Goal: Contribute content: Add original content to the website for others to see

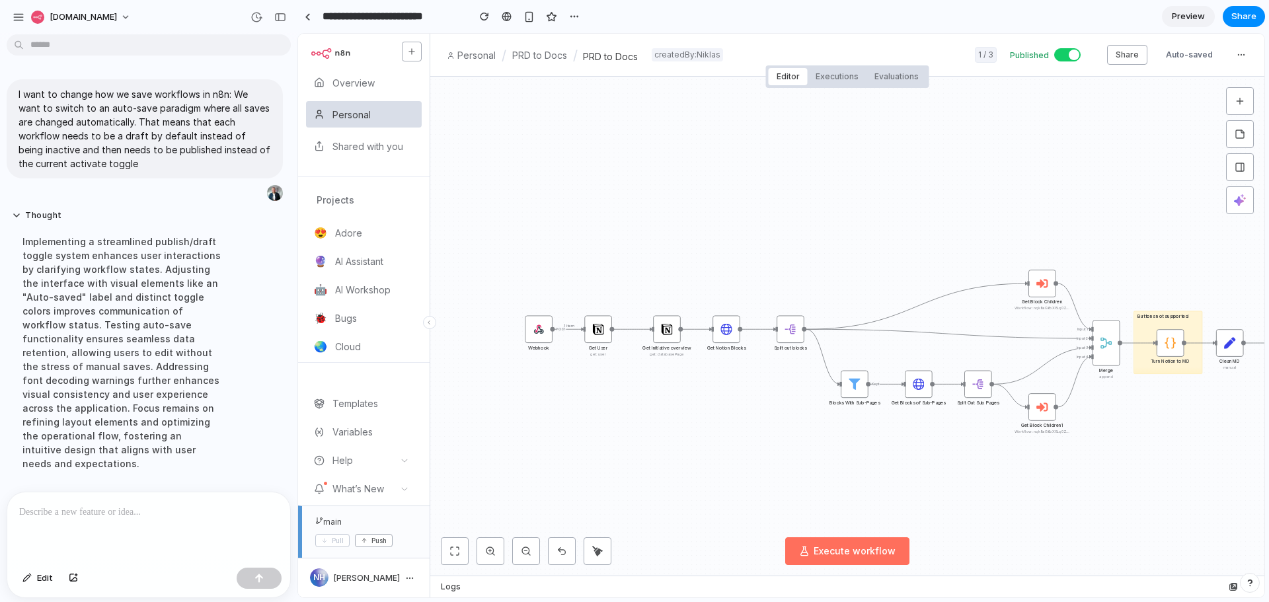
scroll to position [494, 0]
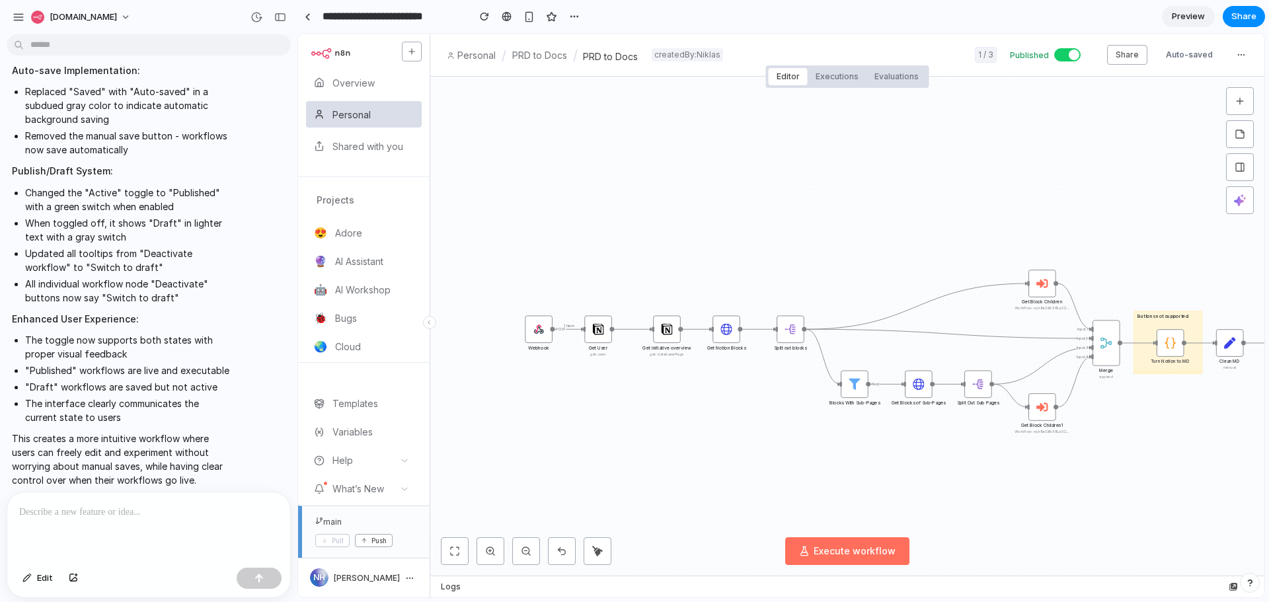
click at [1072, 60] on span at bounding box center [1068, 54] width 26 height 13
click at [1074, 54] on span at bounding box center [1068, 54] width 26 height 13
click at [1116, 56] on button "Share" at bounding box center [1127, 55] width 40 height 20
click at [1115, 56] on button "Share" at bounding box center [1127, 55] width 40 height 20
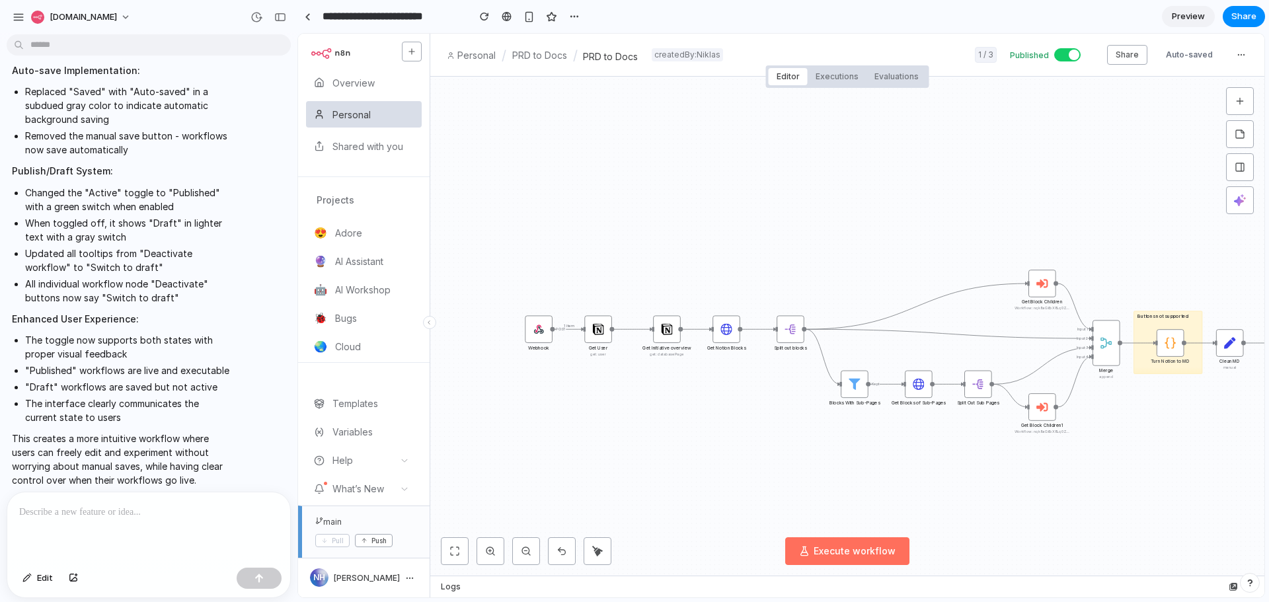
click at [1206, 54] on span "Auto-saved" at bounding box center [1190, 55] width 58 height 19
click at [61, 512] on p at bounding box center [148, 512] width 259 height 16
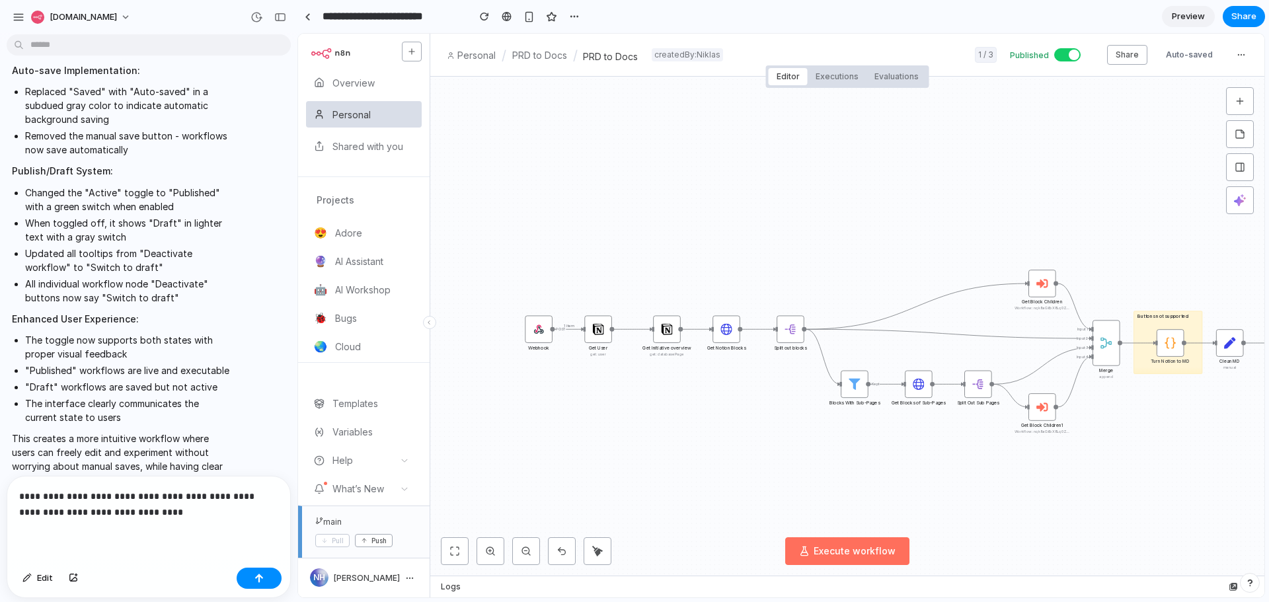
click at [155, 512] on p "**********" at bounding box center [146, 505] width 254 height 32
click at [257, 575] on div "button" at bounding box center [259, 578] width 9 height 9
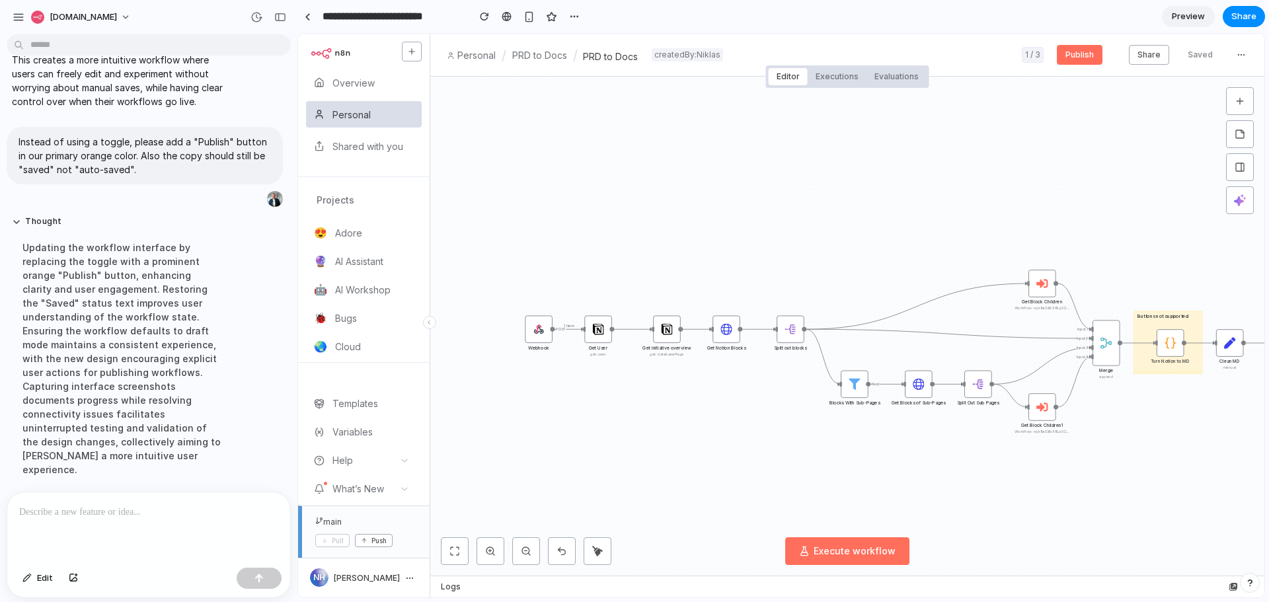
scroll to position [1080, 0]
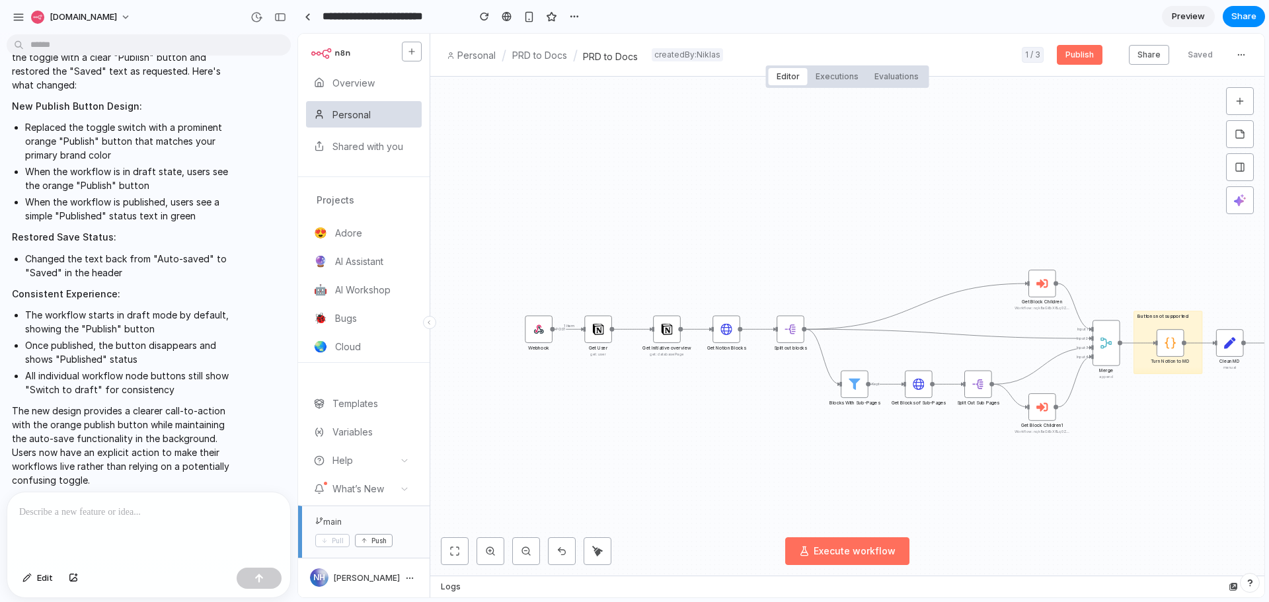
click at [1094, 54] on button "Publish" at bounding box center [1080, 55] width 46 height 20
click at [60, 506] on p at bounding box center [146, 512] width 254 height 16
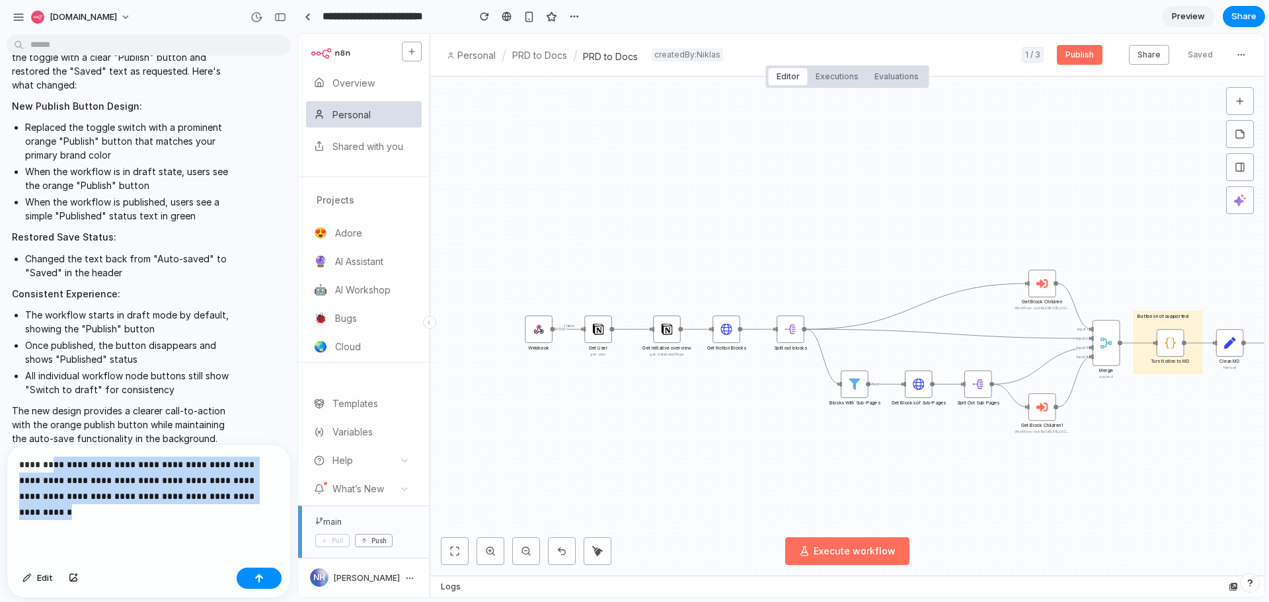
drag, startPoint x: 77, startPoint y: 508, endPoint x: 50, endPoint y: 457, distance: 57.7
click at [50, 457] on p "**********" at bounding box center [146, 488] width 254 height 63
click at [166, 514] on p "**********" at bounding box center [146, 488] width 254 height 63
drag, startPoint x: 118, startPoint y: 509, endPoint x: 75, endPoint y: 458, distance: 66.2
click at [75, 458] on p "**********" at bounding box center [146, 488] width 254 height 63
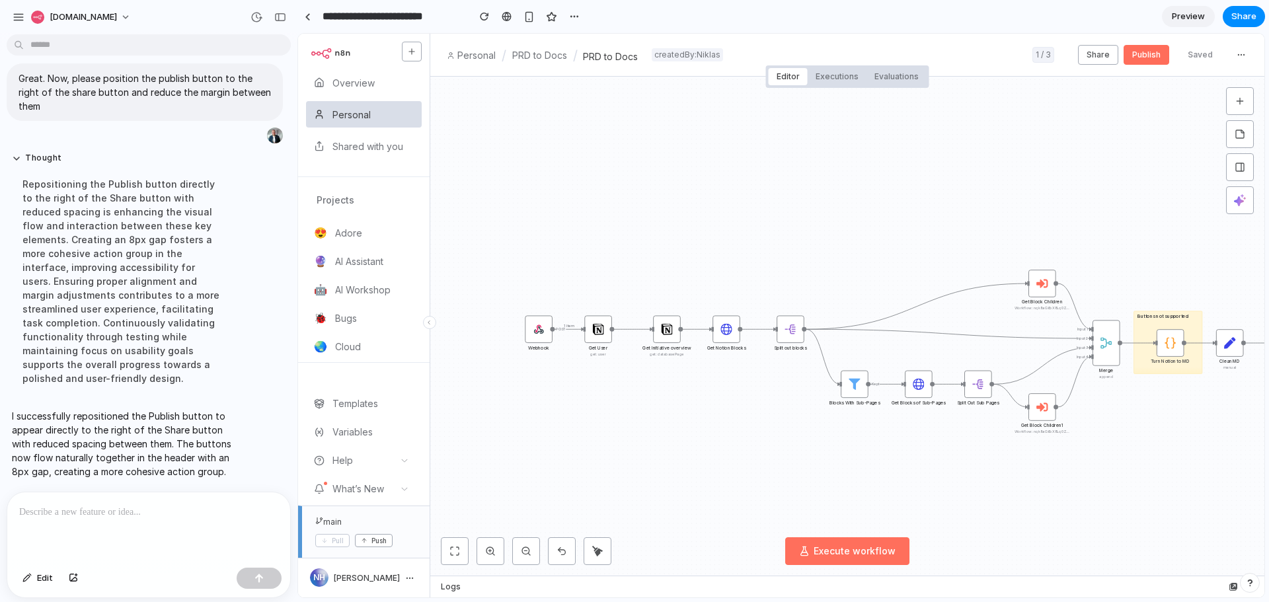
scroll to position [0, 0]
click at [1148, 56] on button "Publish" at bounding box center [1147, 55] width 46 height 20
click at [85, 524] on div at bounding box center [148, 528] width 283 height 70
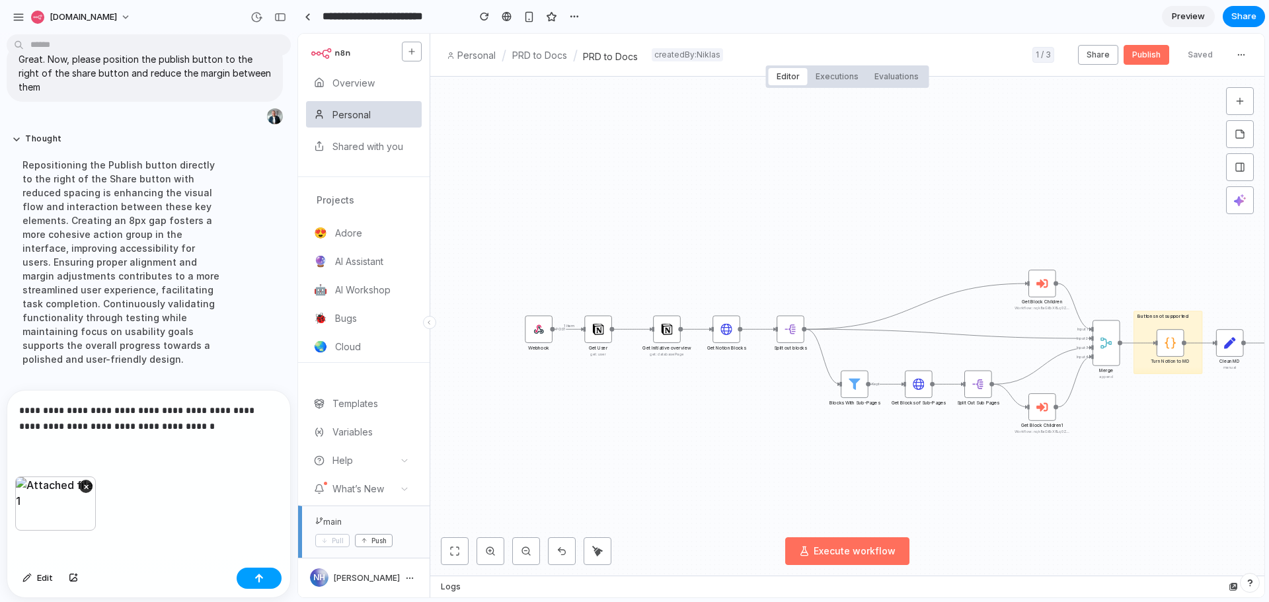
click at [257, 588] on button "button" at bounding box center [259, 578] width 45 height 21
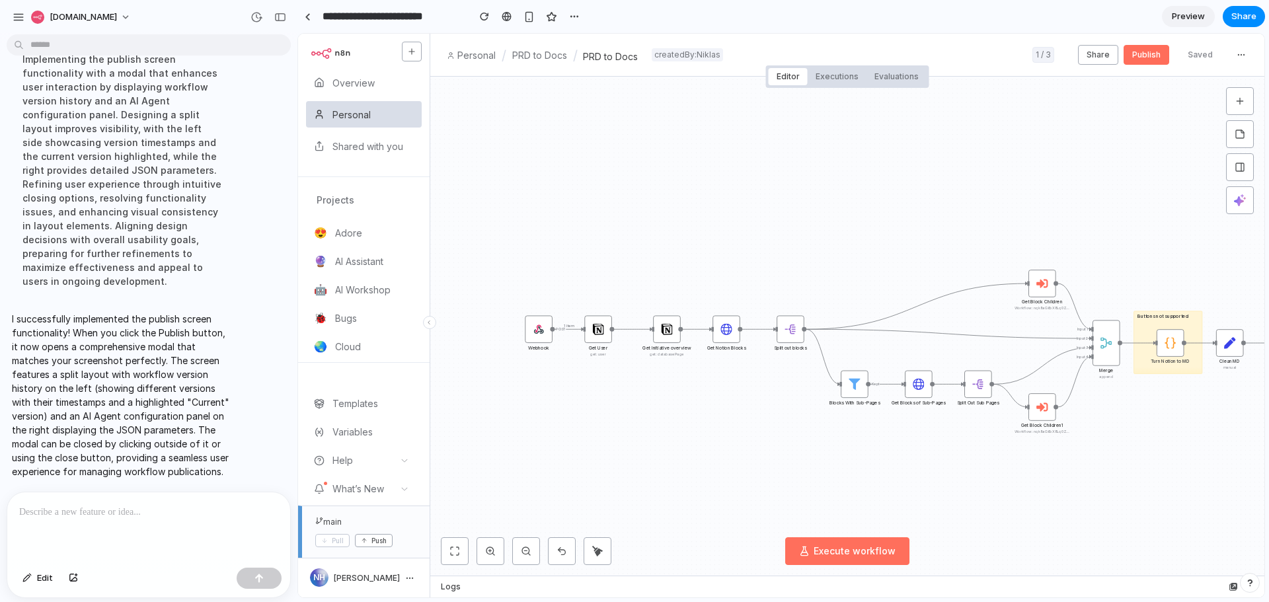
scroll to position [1728, 0]
click at [1131, 54] on button "Publish" at bounding box center [1147, 55] width 46 height 20
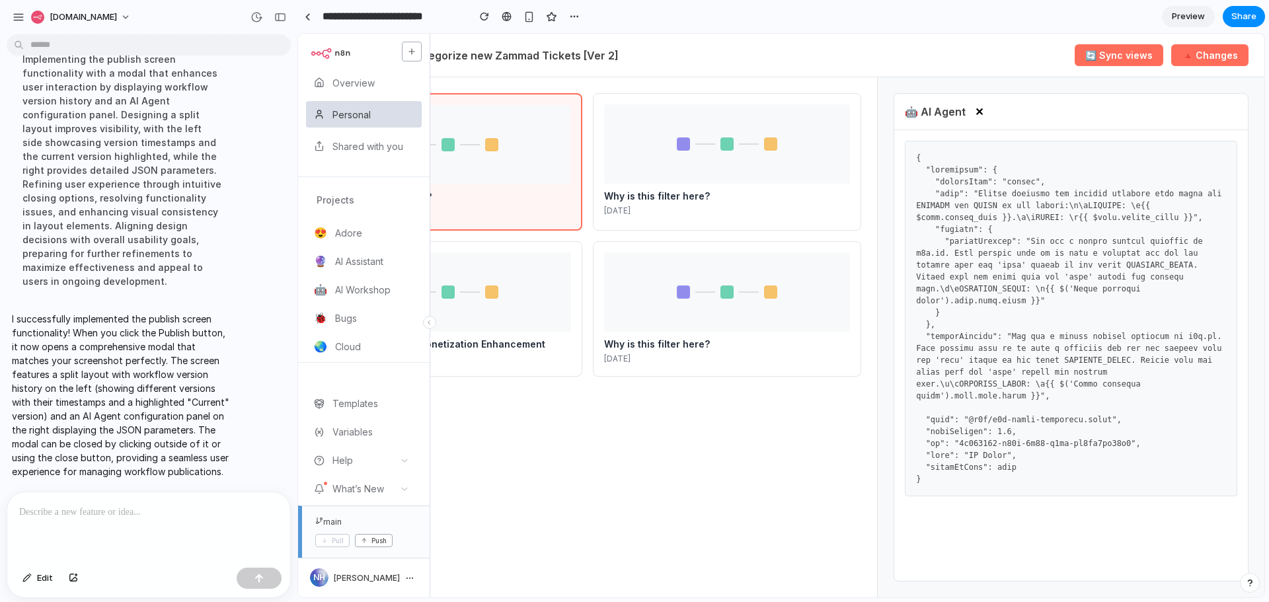
click at [671, 201] on h3 "Why is this filter here?" at bounding box center [727, 196] width 246 height 9
click at [984, 117] on button "✕" at bounding box center [979, 111] width 17 height 15
click at [1211, 56] on button "🔺 Changes" at bounding box center [1210, 55] width 77 height 22
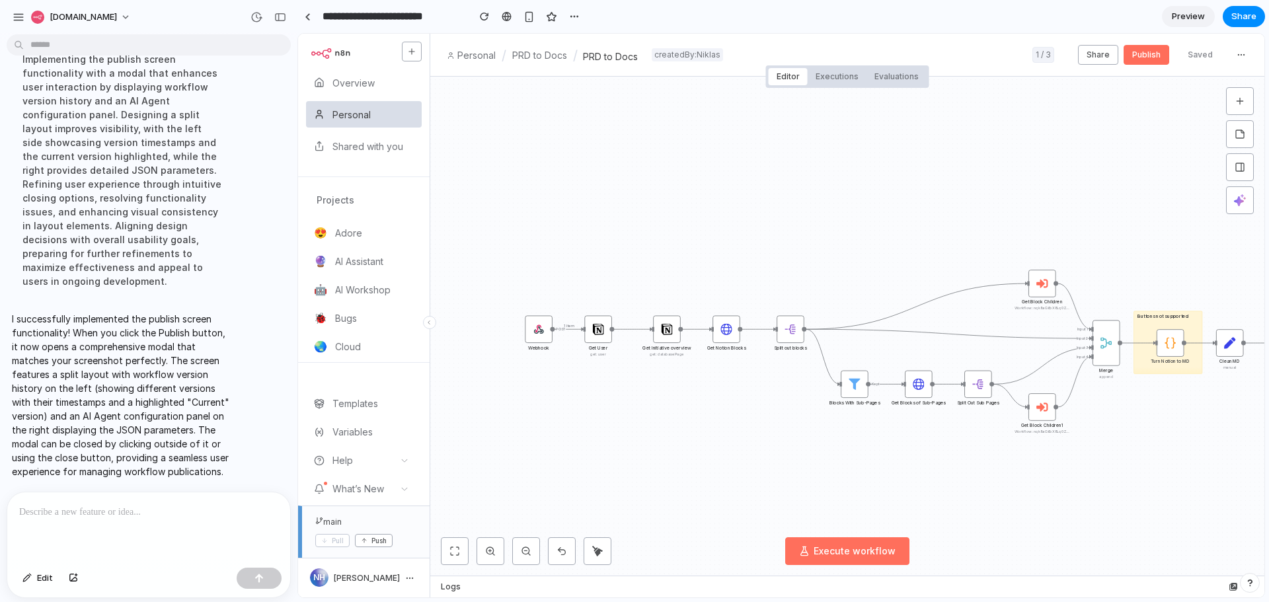
scroll to position [0, 0]
click at [104, 530] on div at bounding box center [148, 528] width 283 height 70
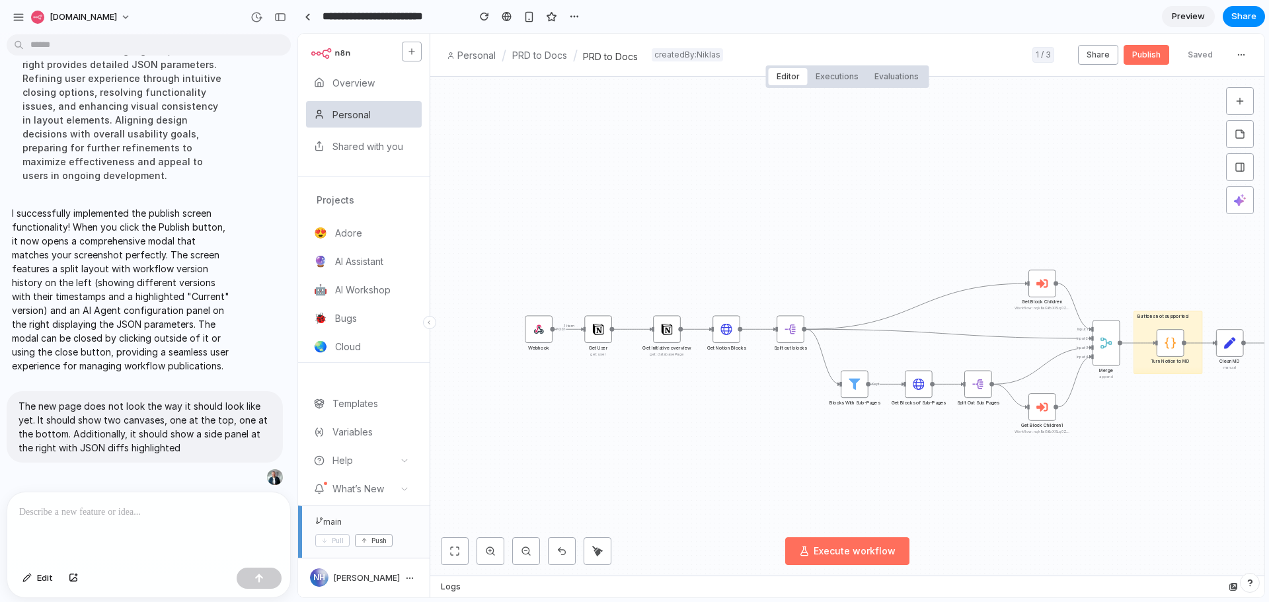
scroll to position [1833, 0]
click at [1149, 56] on button "Publish" at bounding box center [1147, 55] width 46 height 20
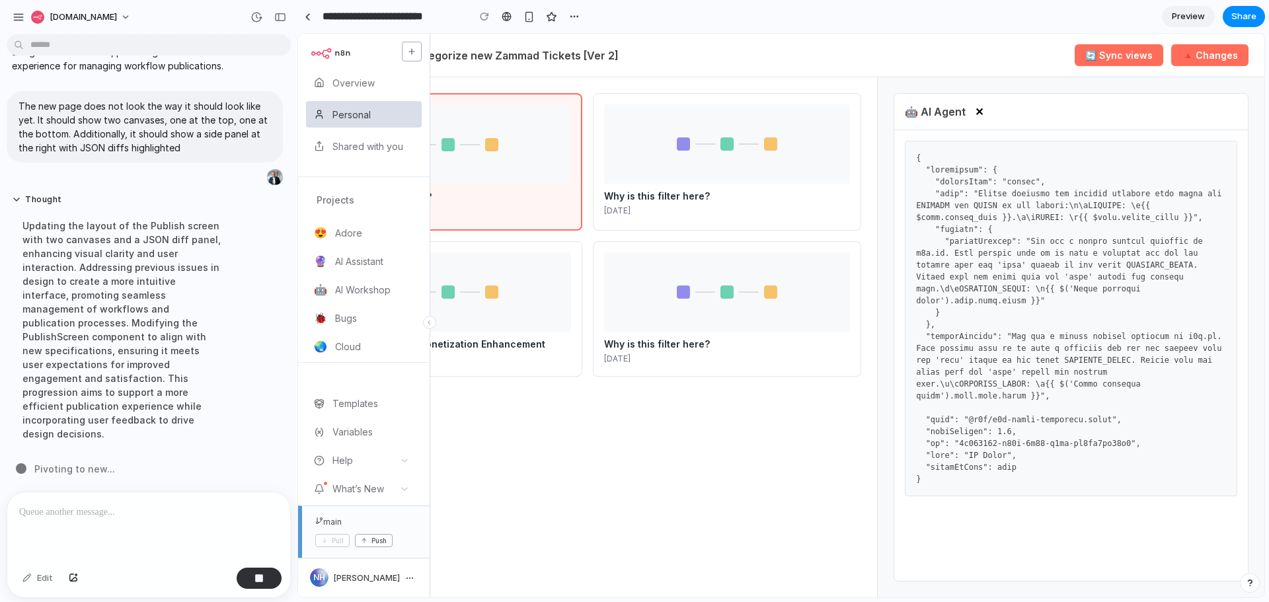
scroll to position [1849, 0]
click at [13, 206] on button "Thought" at bounding box center [122, 199] width 221 height 11
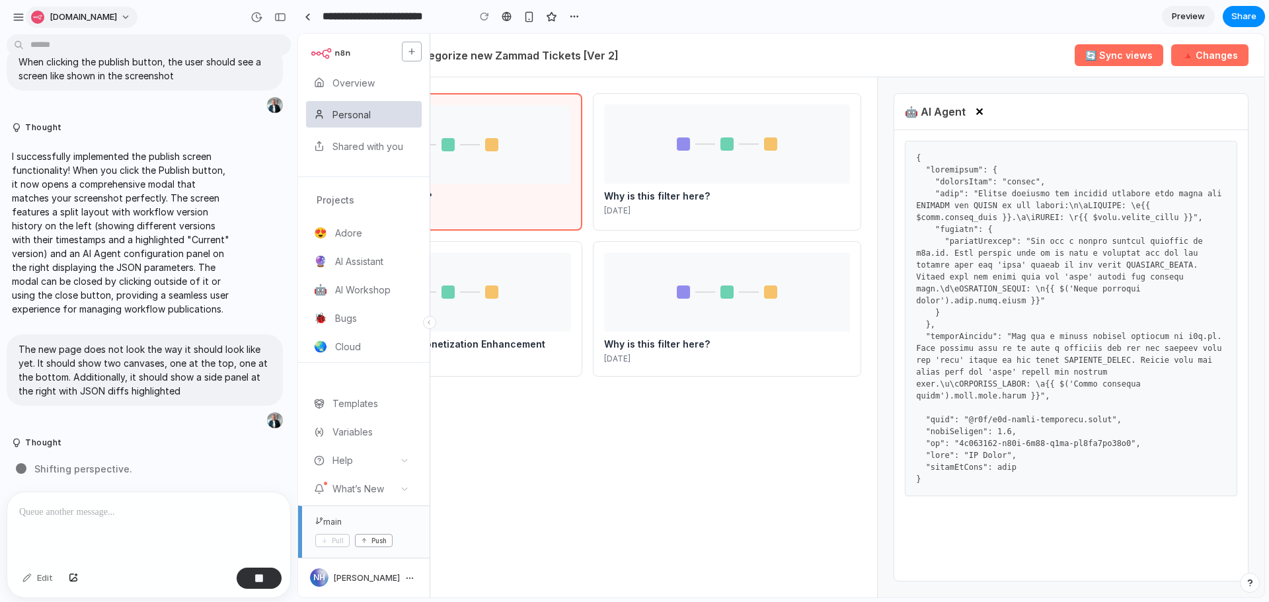
click at [67, 22] on span "n8n.io" at bounding box center [83, 17] width 67 height 13
click at [63, 48] on span "Settings" at bounding box center [68, 46] width 36 height 13
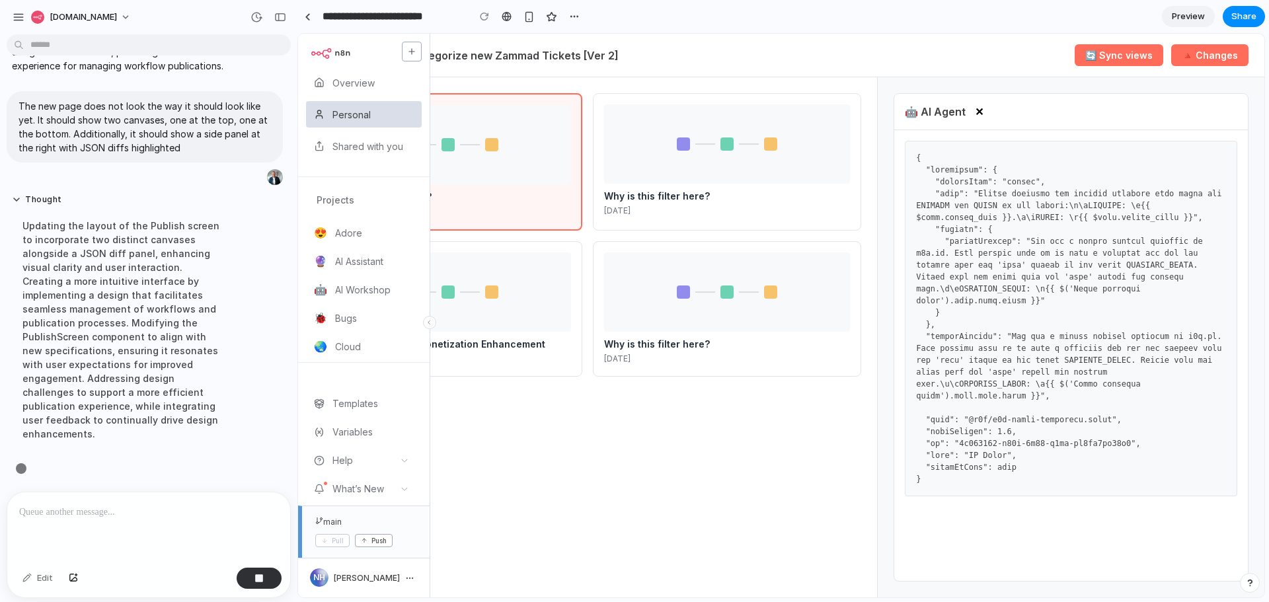
scroll to position [1863, 0]
click at [15, 22] on div "button" at bounding box center [19, 17] width 12 height 12
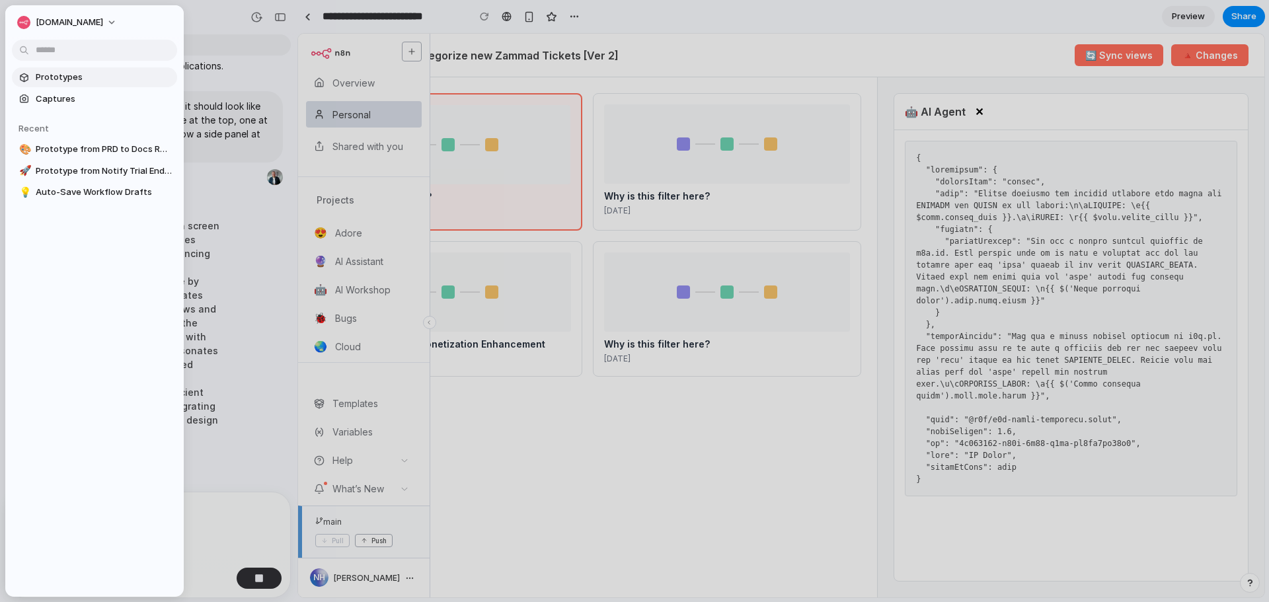
click at [38, 75] on span "Prototypes" at bounding box center [104, 77] width 136 height 13
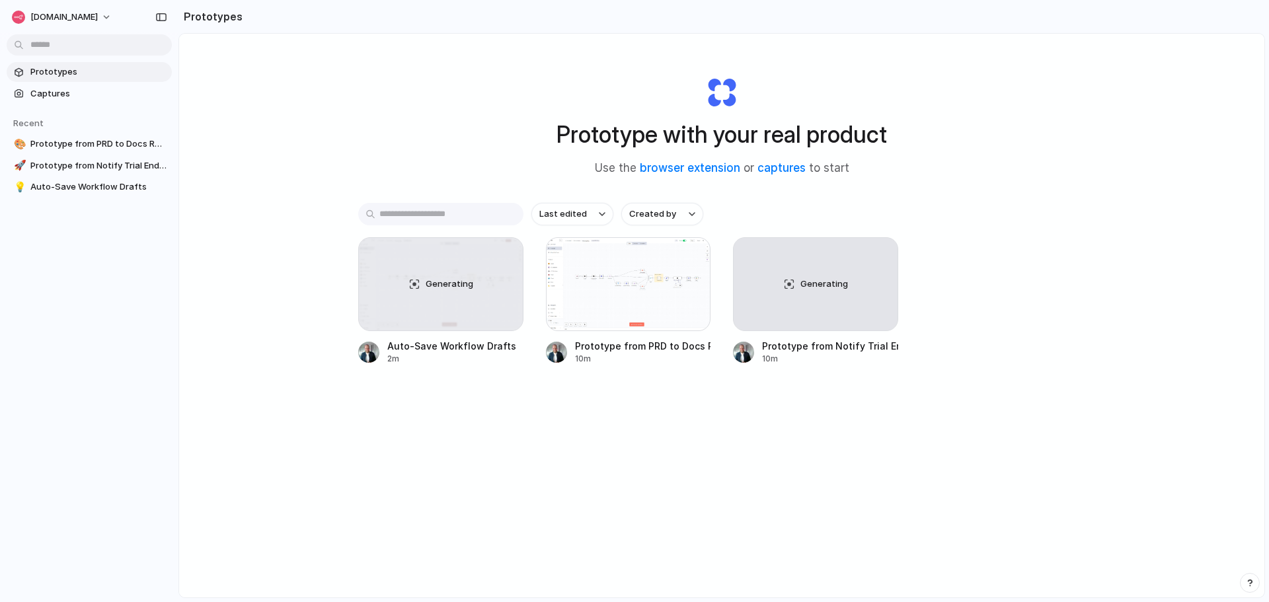
click at [347, 121] on div "Prototype with your real product Use the browser extension or captures to start…" at bounding box center [722, 351] width 1086 height 634
click at [155, 15] on button "button" at bounding box center [161, 17] width 21 height 21
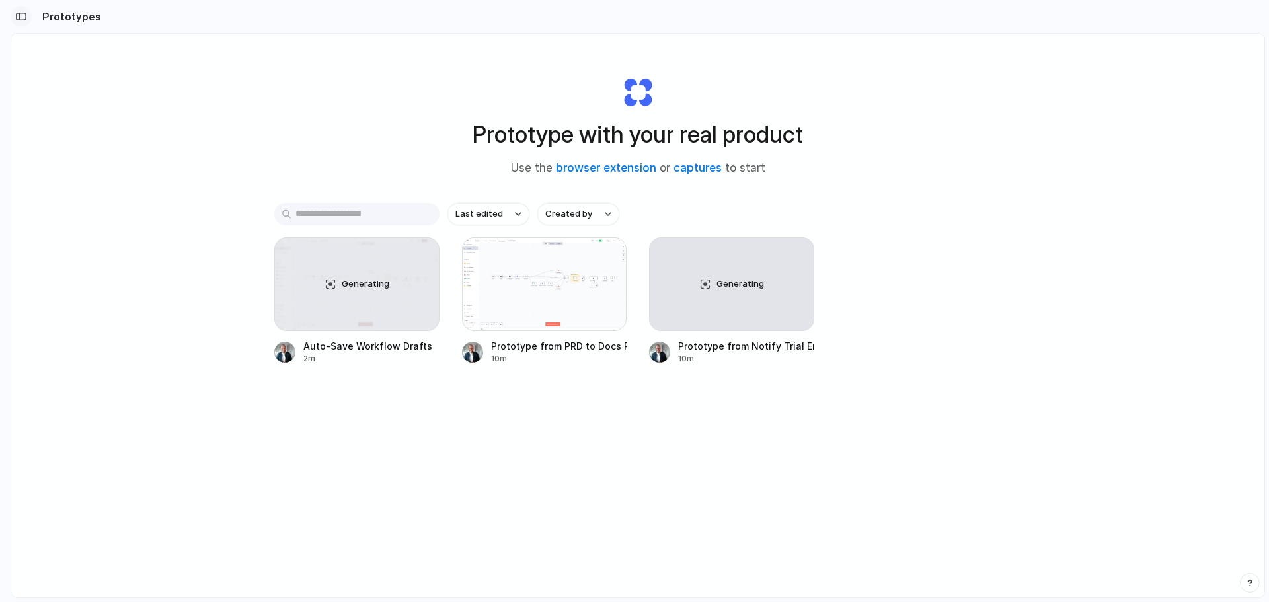
click at [21, 15] on div "button" at bounding box center [21, 16] width 12 height 9
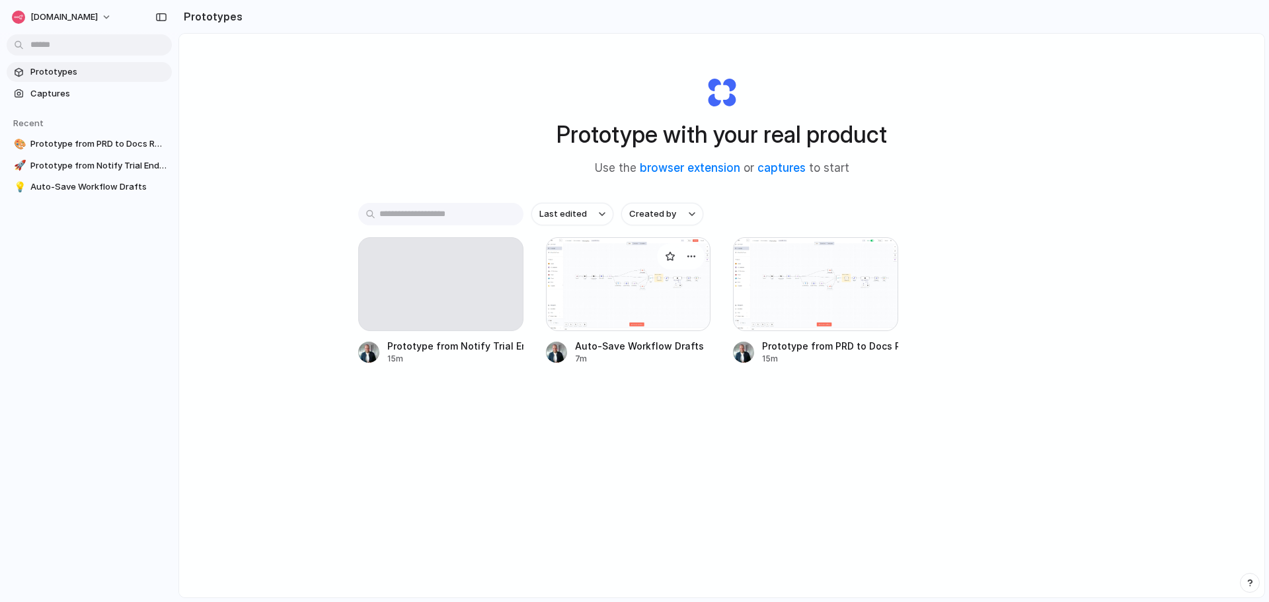
click at [606, 292] on div at bounding box center [628, 284] width 165 height 94
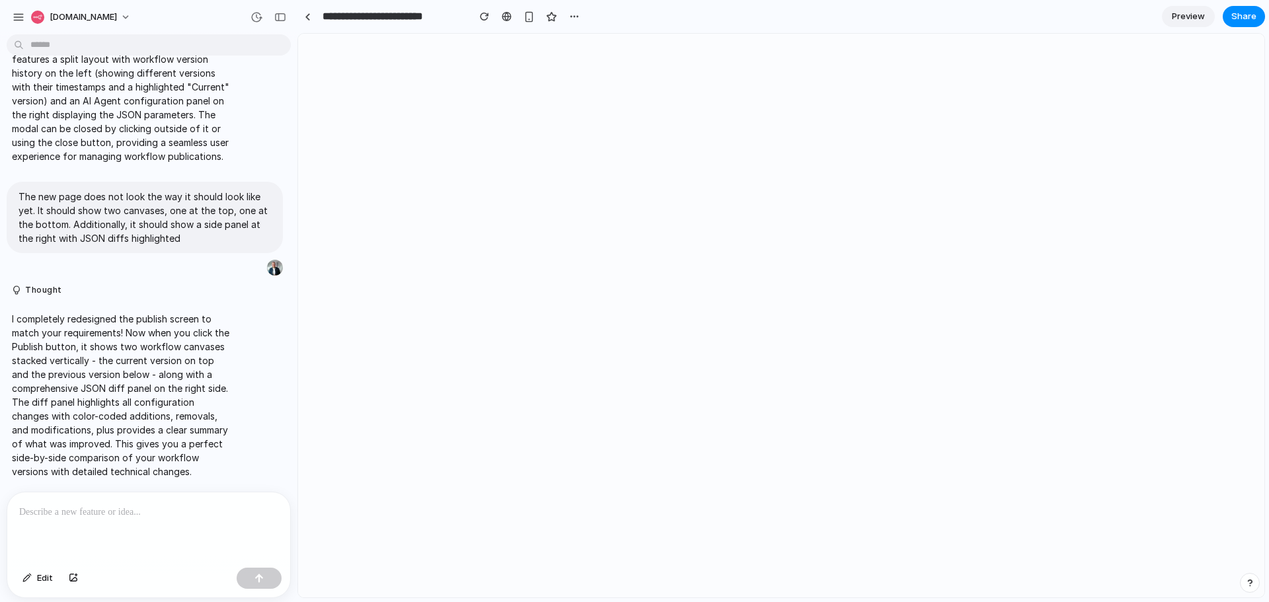
scroll to position [1800, 0]
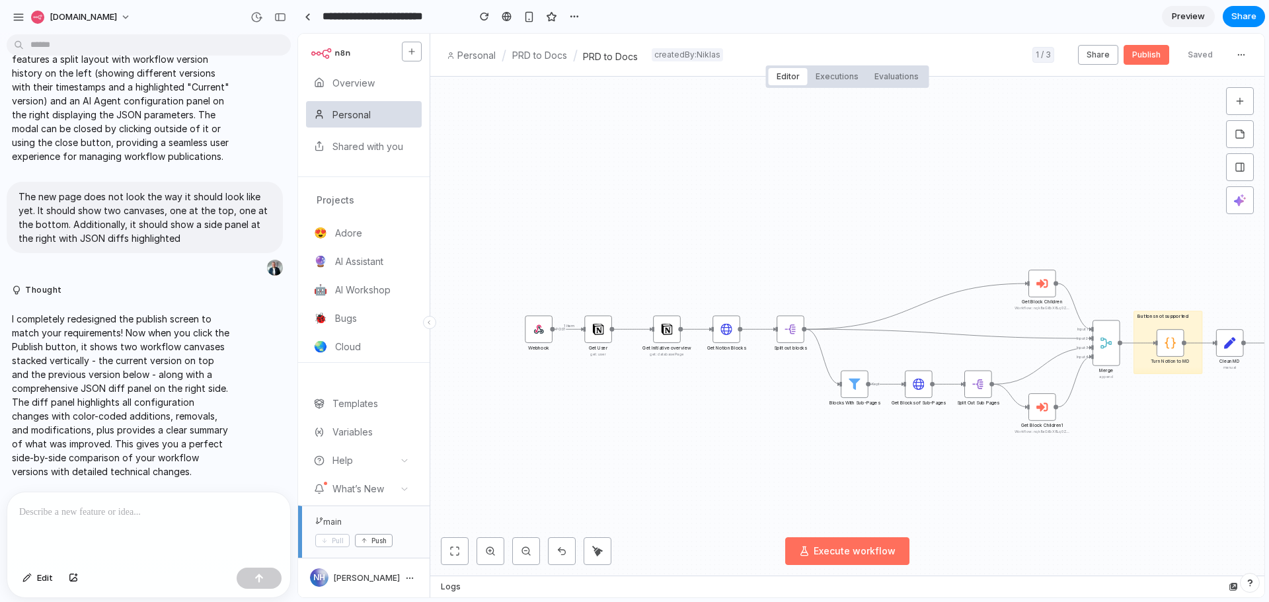
click at [1152, 51] on button "Publish" at bounding box center [1147, 55] width 46 height 20
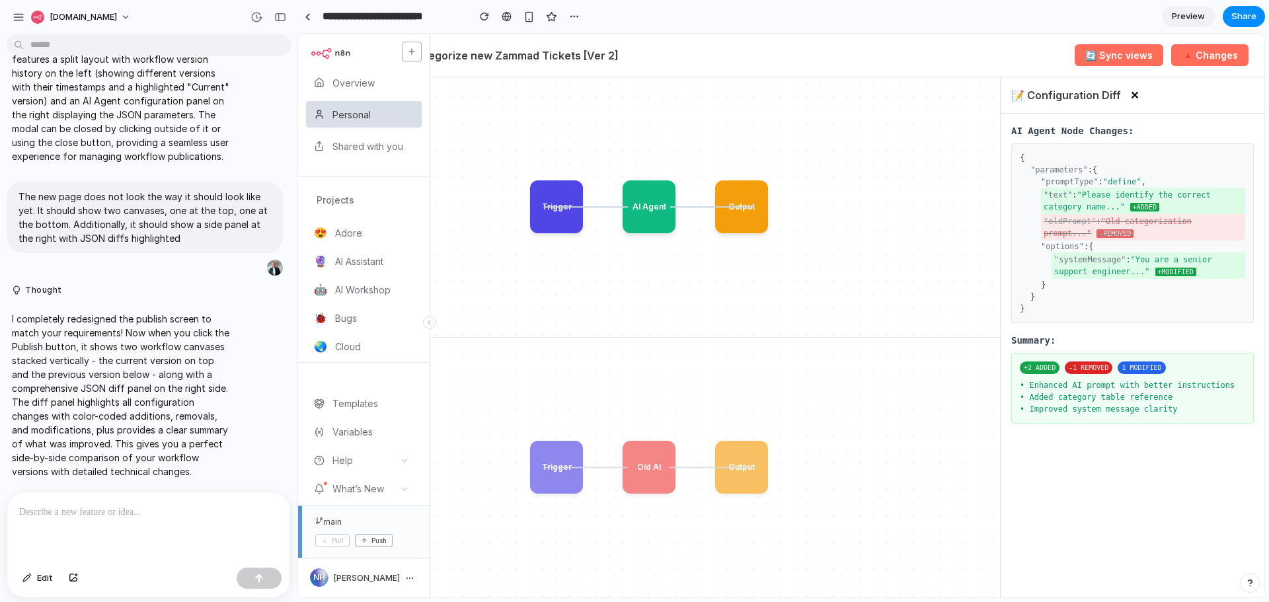
click at [1134, 93] on button "✕" at bounding box center [1135, 95] width 17 height 15
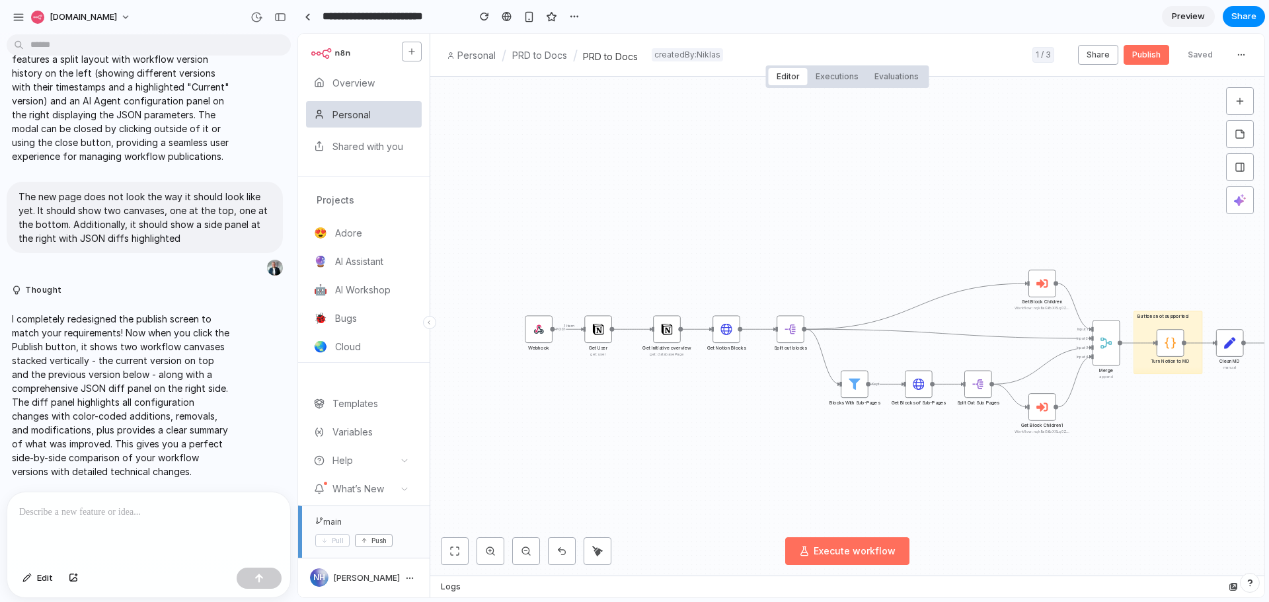
click at [1132, 52] on button "Publish" at bounding box center [1147, 55] width 46 height 20
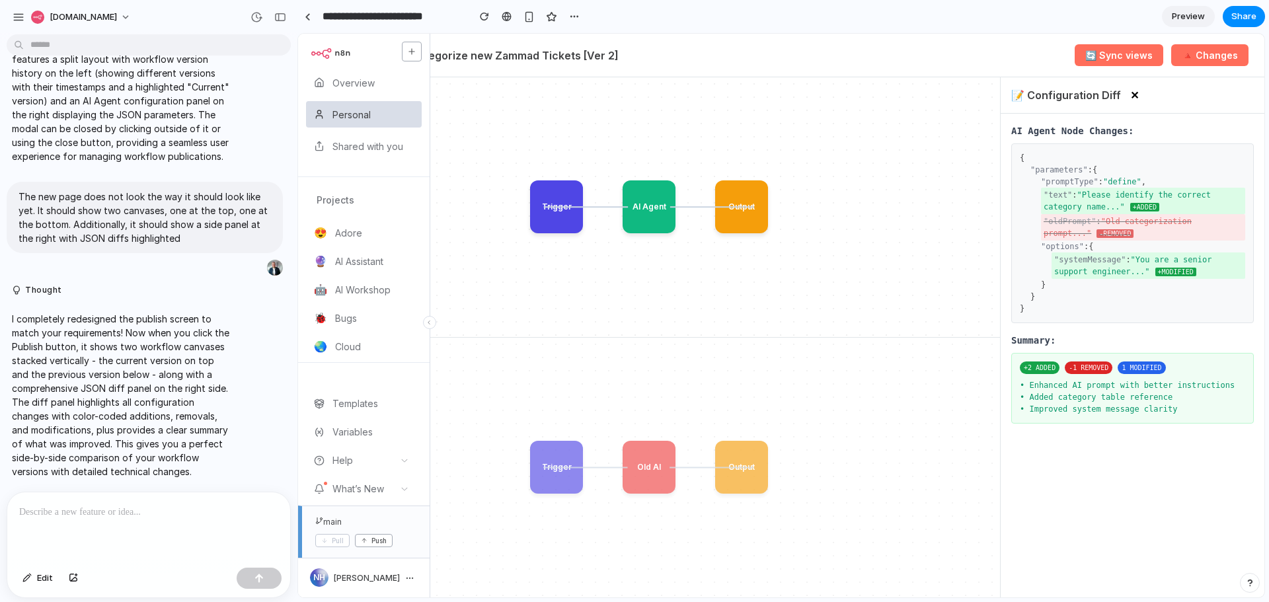
click at [1130, 92] on button "✕" at bounding box center [1135, 95] width 17 height 15
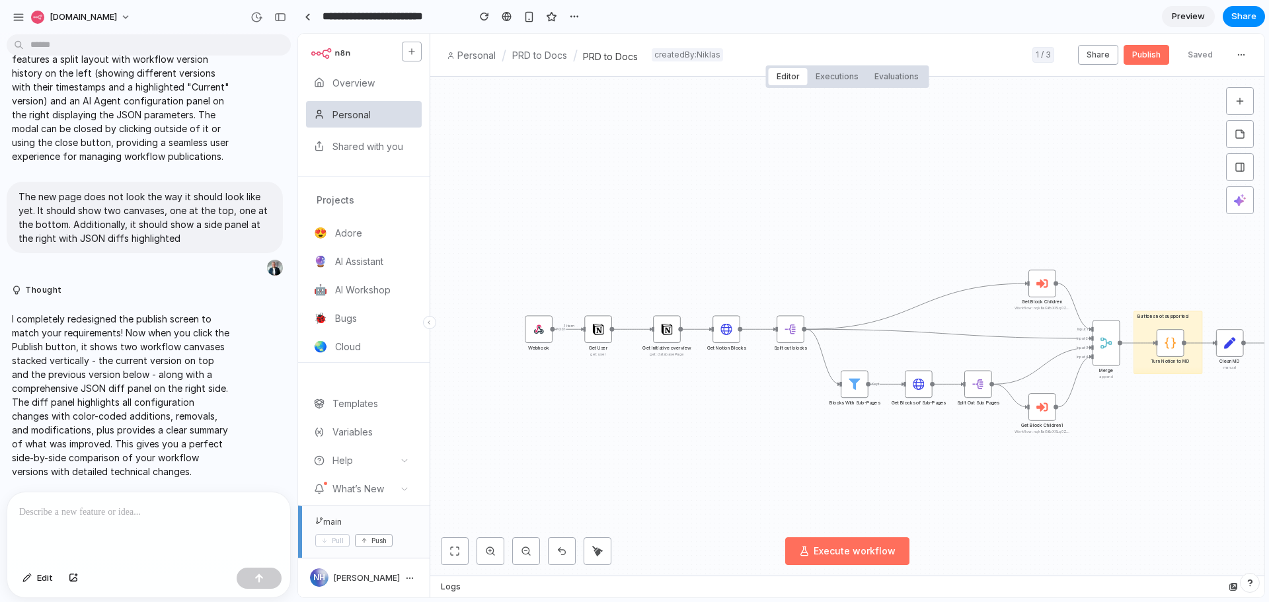
click at [1143, 53] on button "Publish" at bounding box center [1147, 55] width 46 height 20
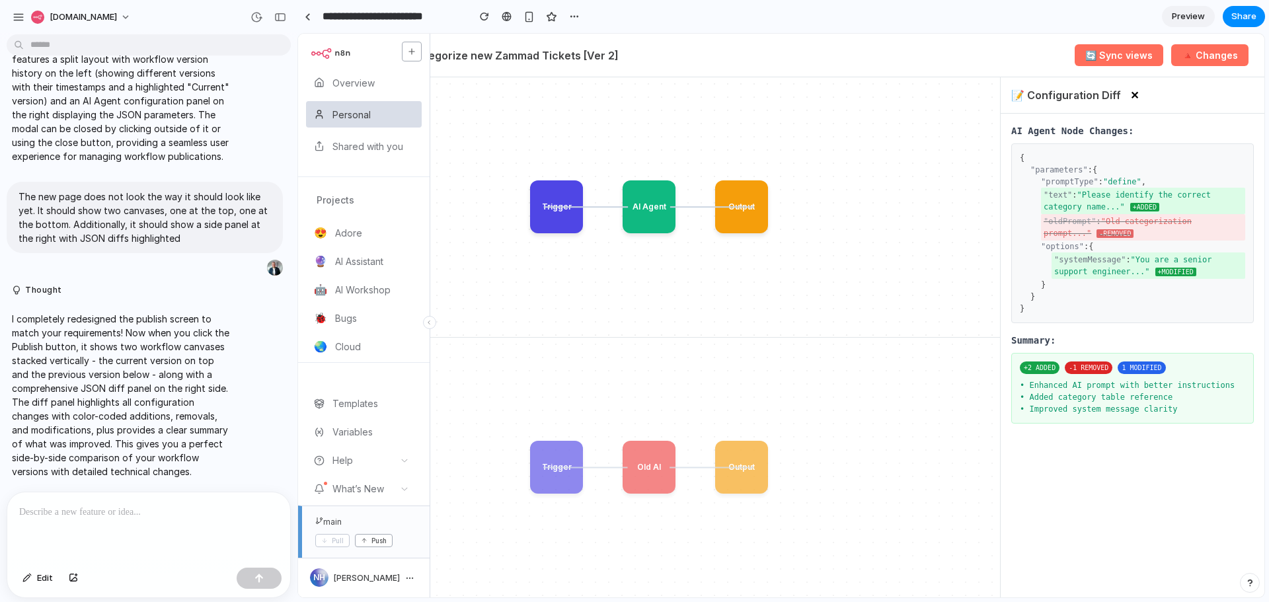
click at [1132, 91] on button "✕" at bounding box center [1135, 95] width 17 height 15
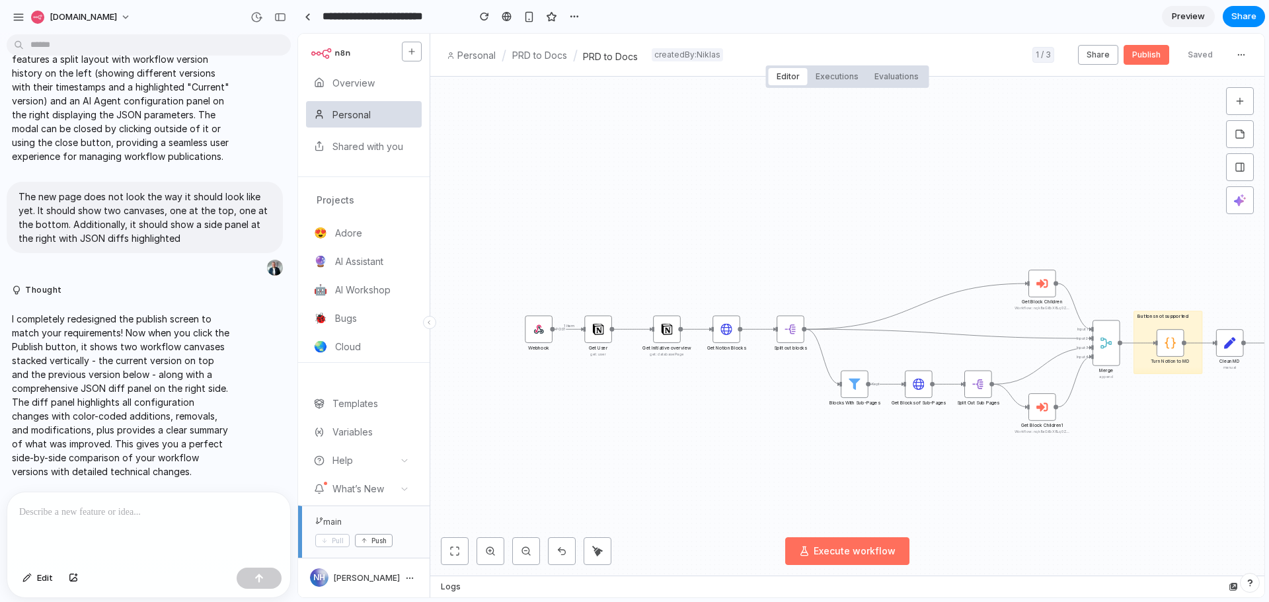
click at [86, 511] on p at bounding box center [148, 512] width 259 height 16
click at [1134, 56] on button "Publish" at bounding box center [1147, 55] width 46 height 20
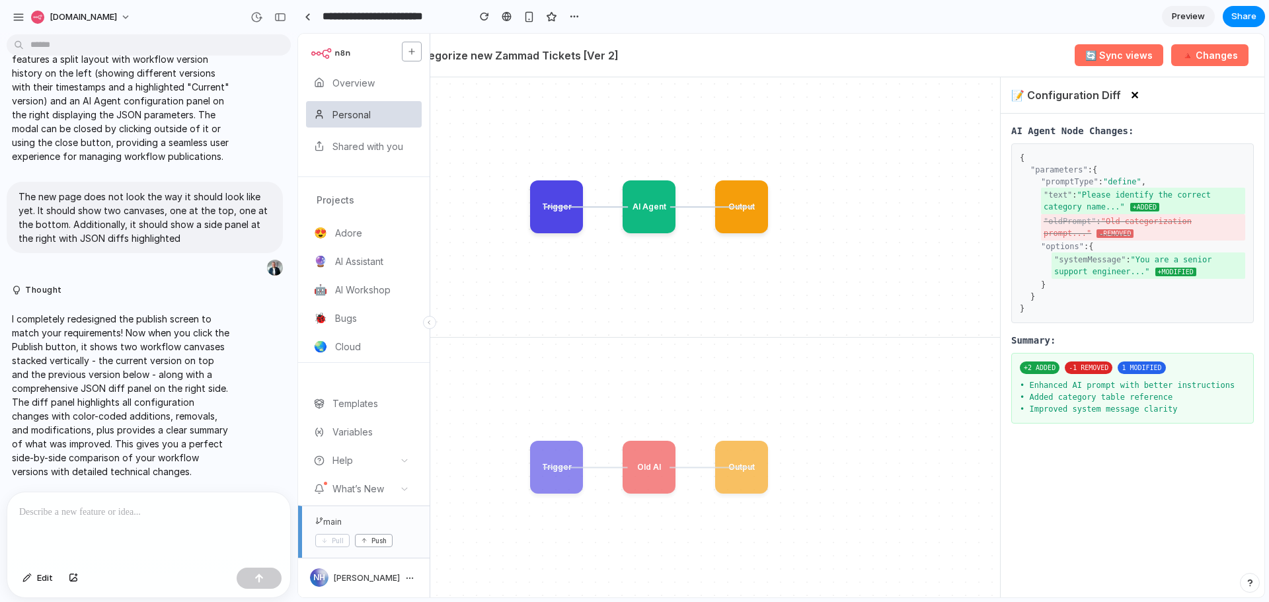
click at [149, 523] on div at bounding box center [148, 528] width 283 height 70
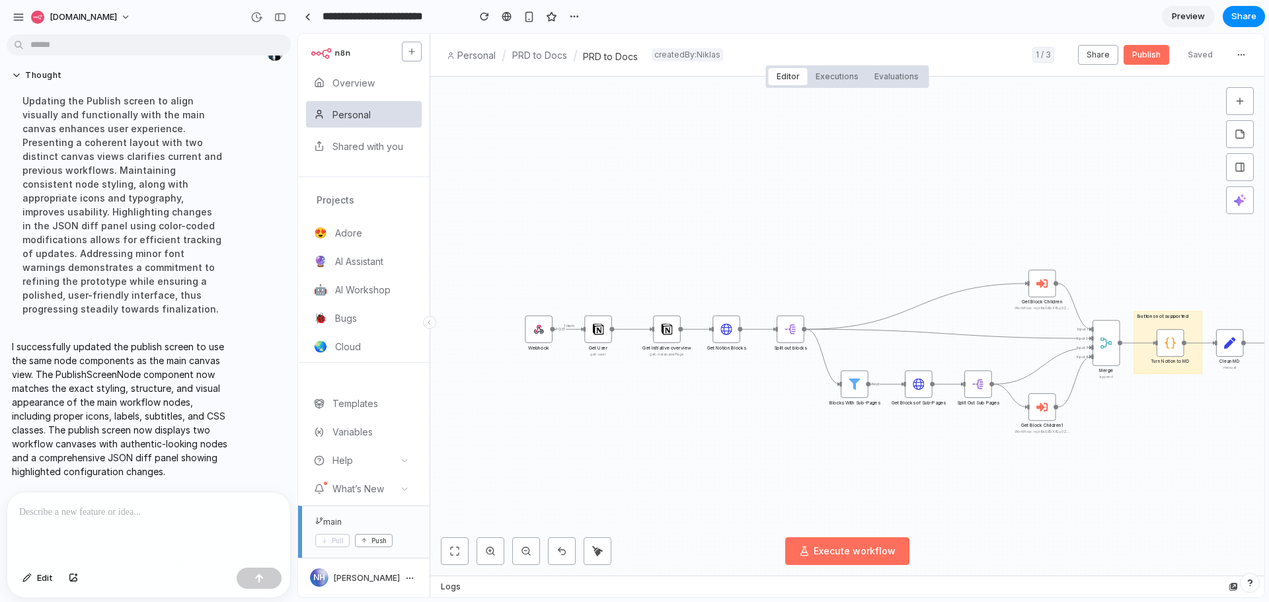
scroll to position [0, 0]
click at [1142, 58] on button "Publish" at bounding box center [1147, 55] width 46 height 20
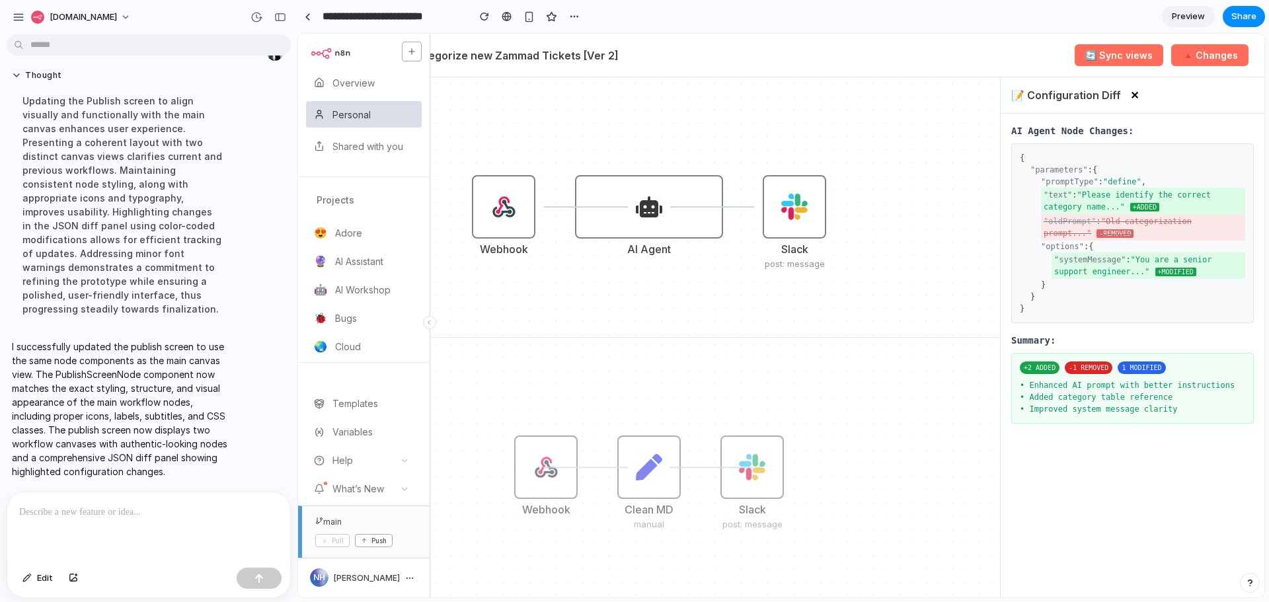
click at [67, 521] on div at bounding box center [148, 528] width 283 height 70
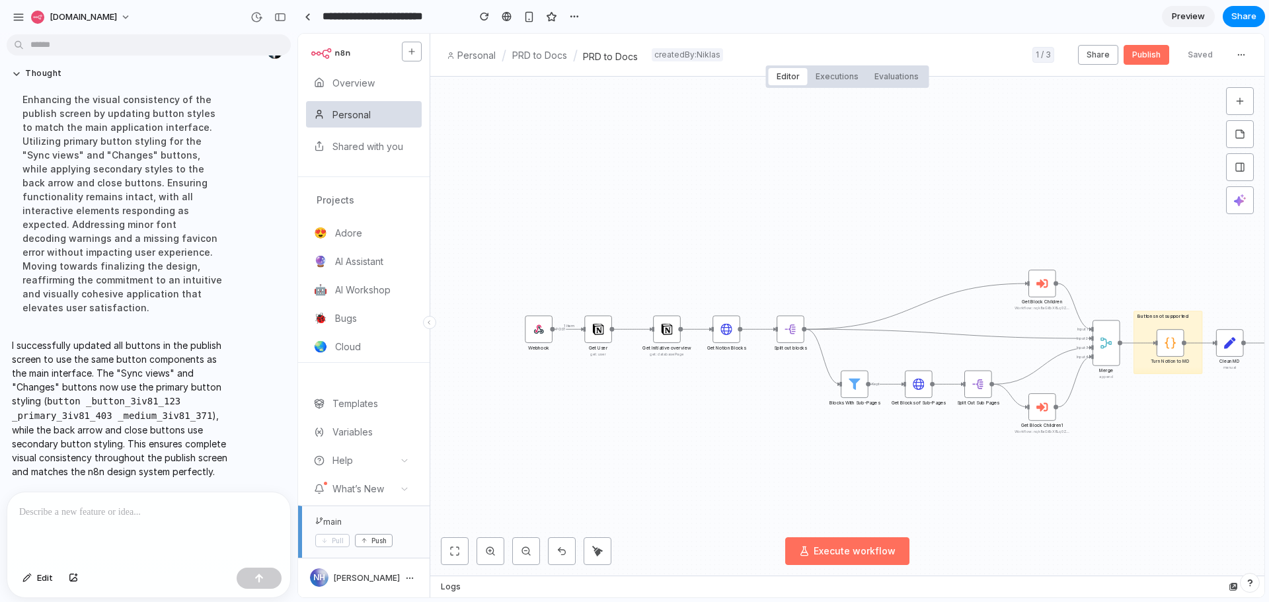
click at [1146, 63] on button "Publish" at bounding box center [1147, 55] width 46 height 20
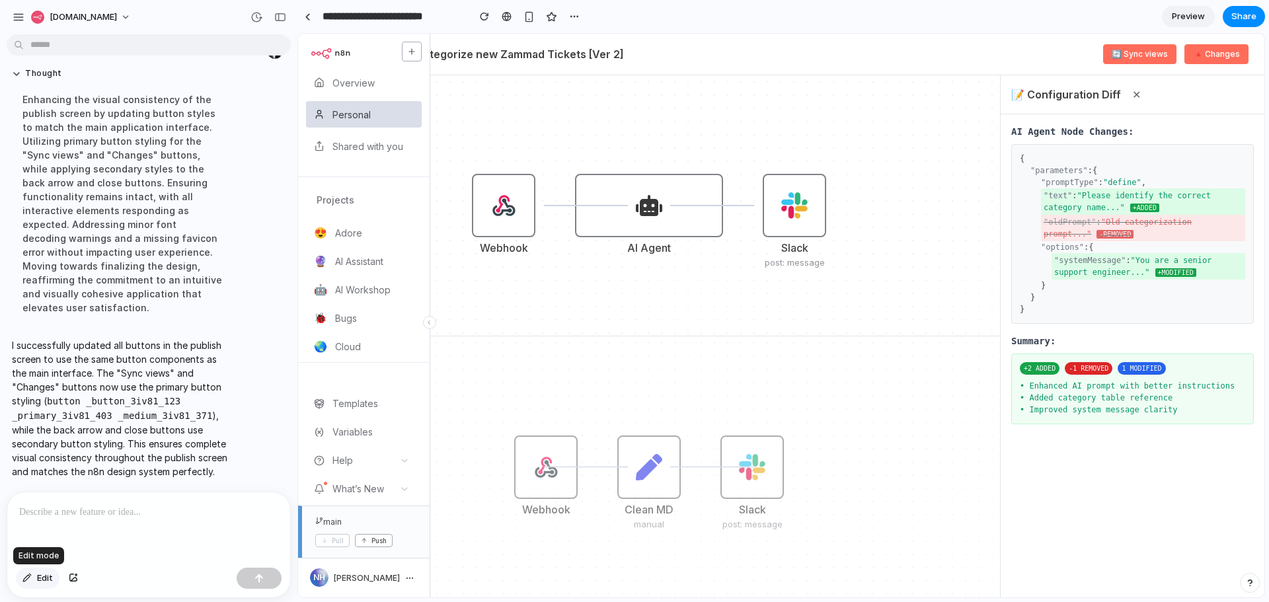
click at [36, 583] on button "Edit" at bounding box center [38, 578] width 44 height 21
click at [1217, 44] on div at bounding box center [781, 316] width 967 height 564
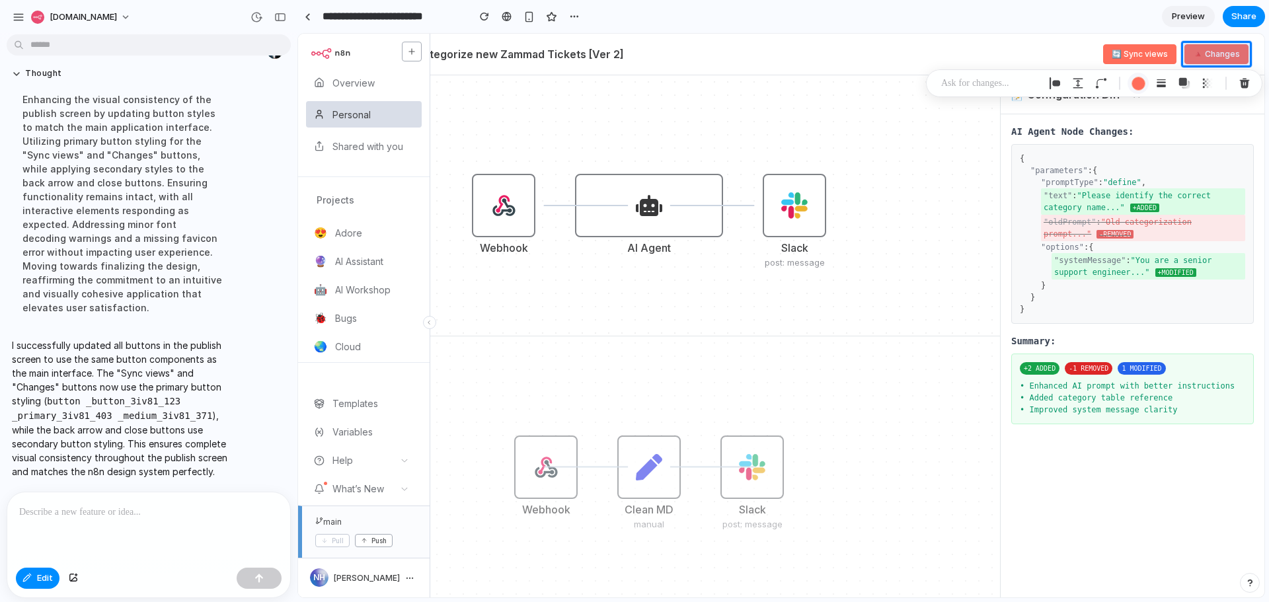
click at [1135, 88] on div "button" at bounding box center [1139, 84] width 14 height 14
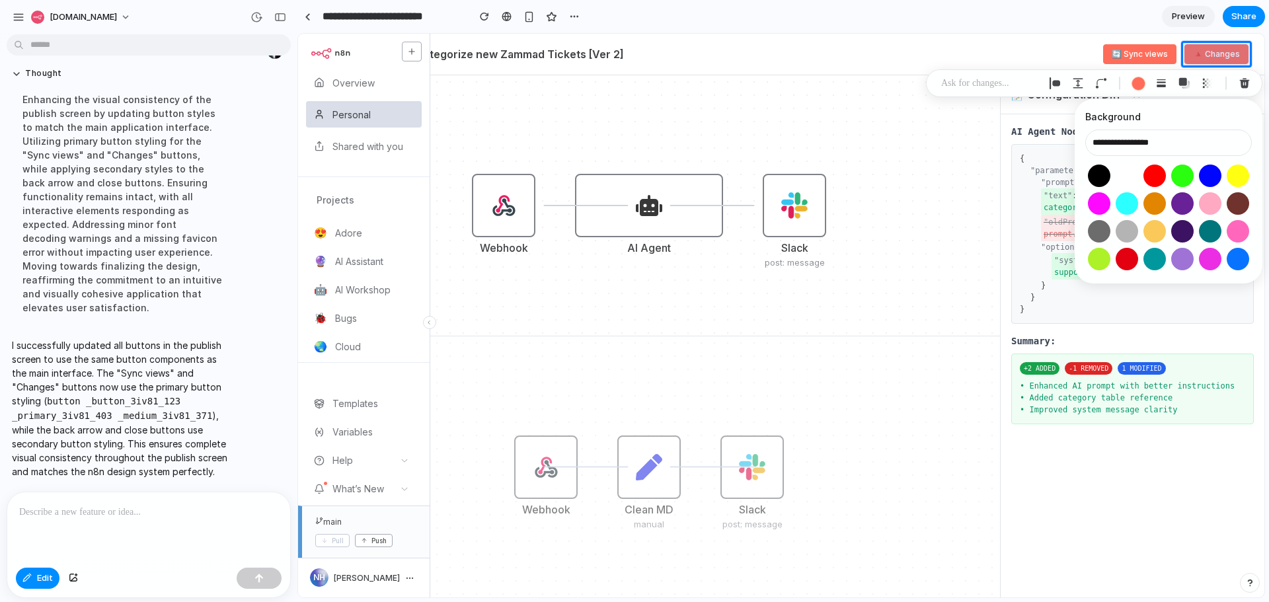
click at [1133, 175] on button "Select color oklch(1 0 0)" at bounding box center [1127, 175] width 24 height 24
type input "**********"
click at [1243, 82] on div "button" at bounding box center [1245, 83] width 12 height 12
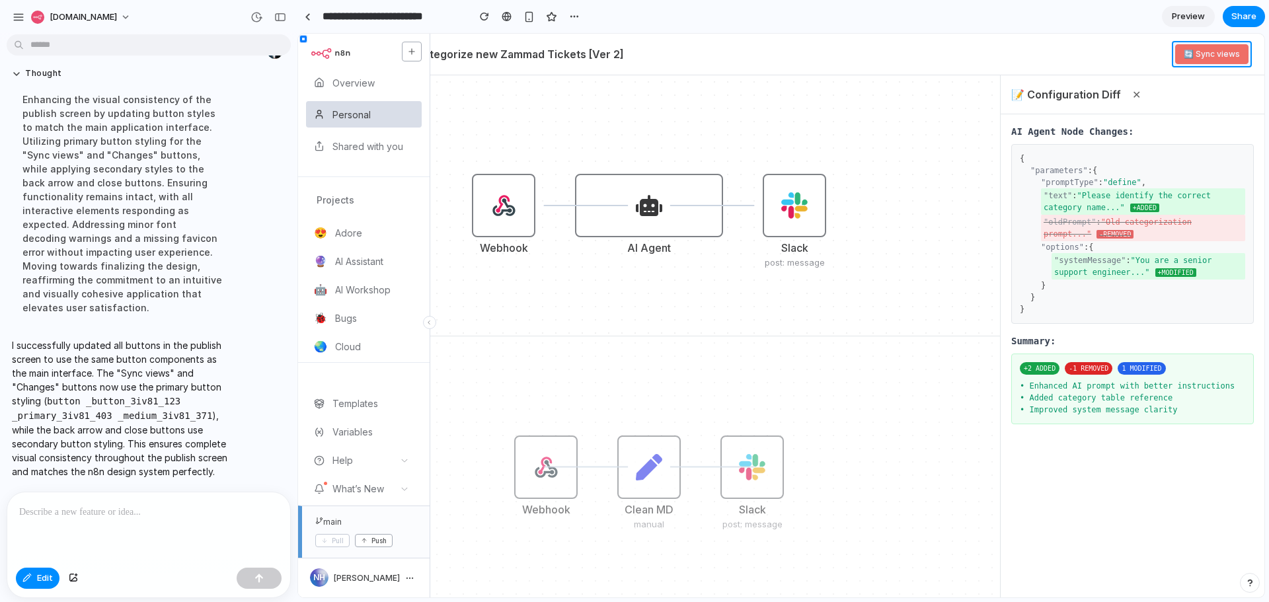
click at [1202, 50] on div at bounding box center [781, 316] width 967 height 564
click at [1017, 83] on p at bounding box center [991, 83] width 98 height 16
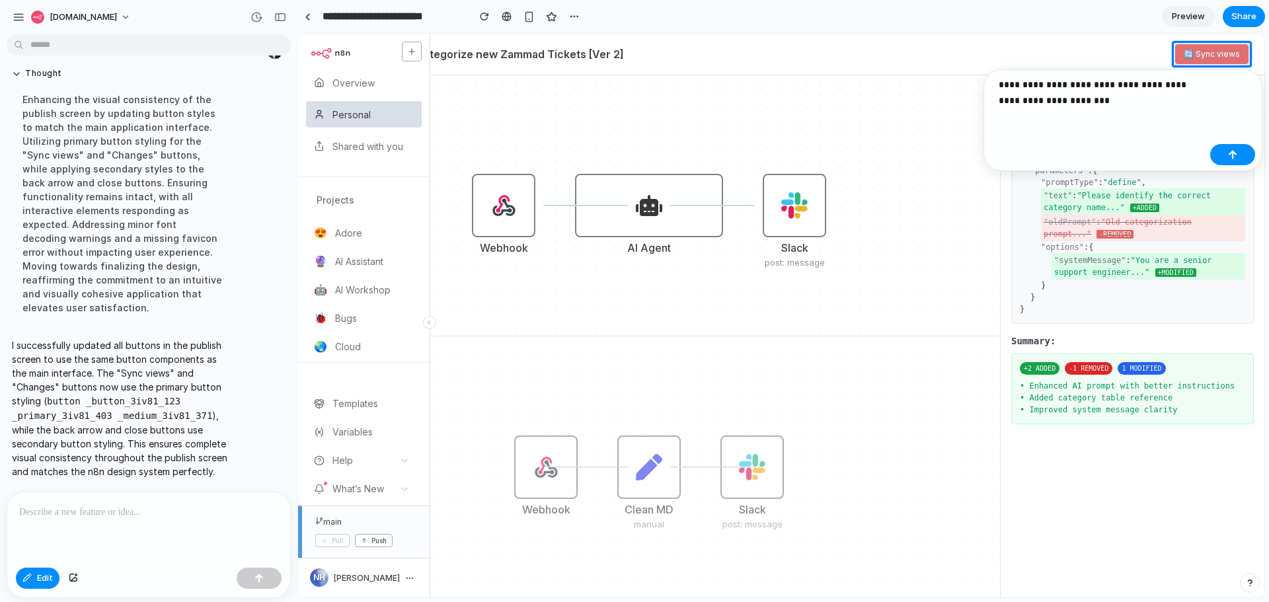
click at [1048, 100] on p "**********" at bounding box center [1102, 93] width 206 height 32
click at [1221, 147] on button "button" at bounding box center [1233, 154] width 45 height 21
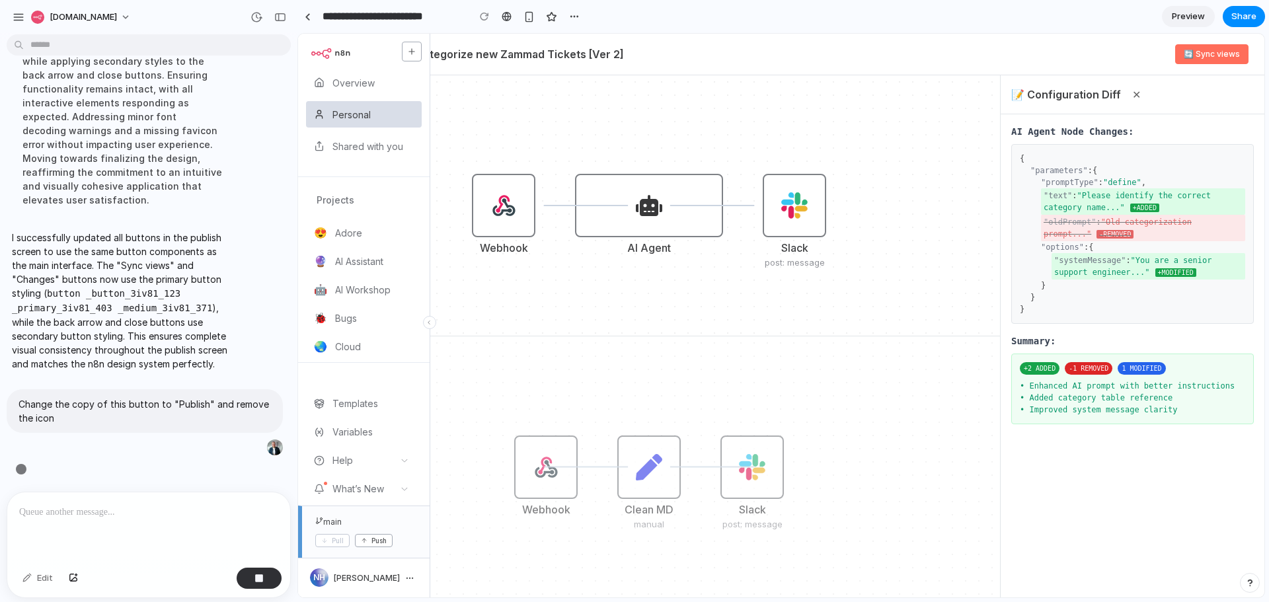
scroll to position [2672, 0]
click at [1247, 20] on span "Share" at bounding box center [1244, 16] width 25 height 13
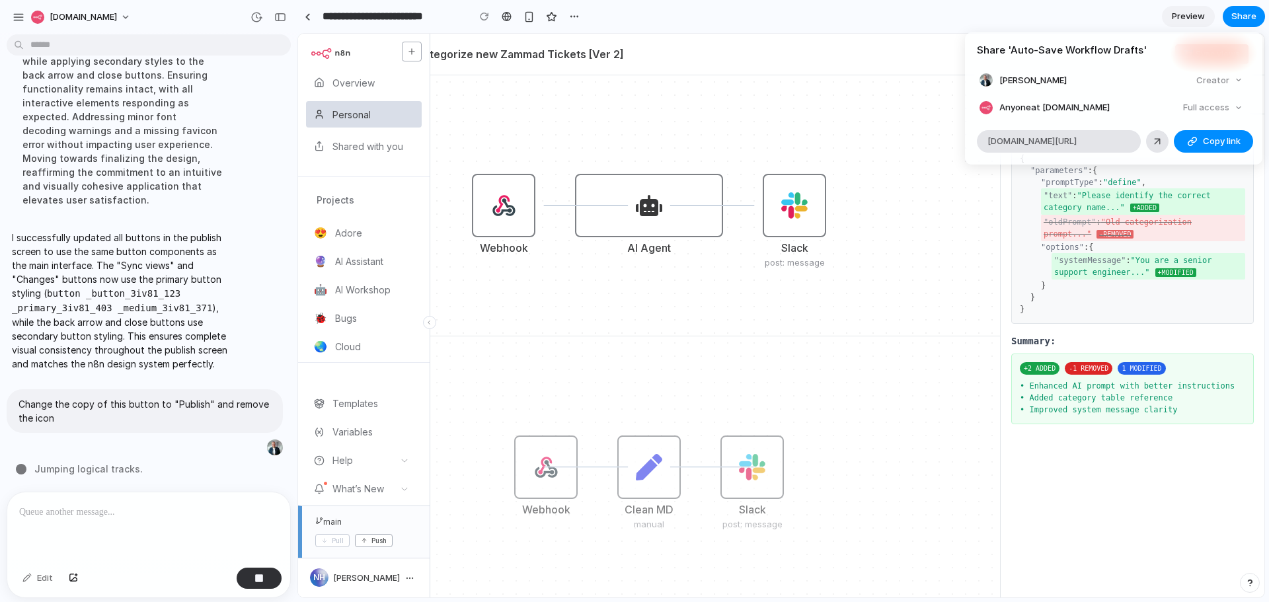
click at [841, 23] on div "Share ' Auto-Save Workflow Drafts ' Niklas Hatje Creator Anyone at N8n.io Full …" at bounding box center [634, 301] width 1269 height 602
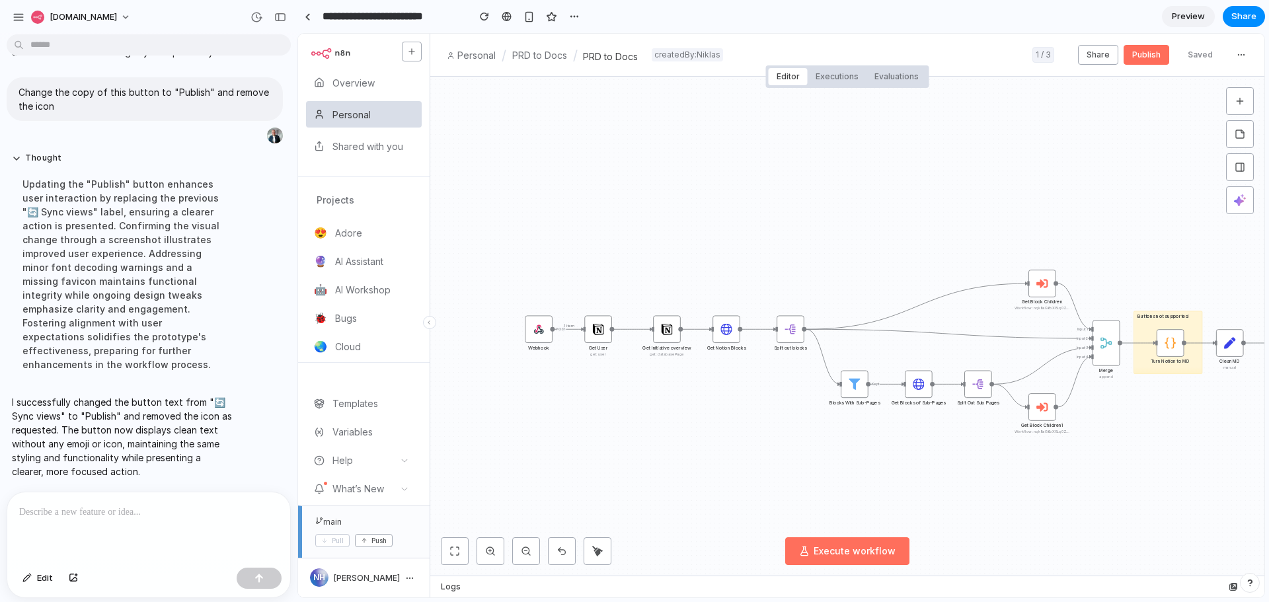
scroll to position [0, 0]
click at [1138, 56] on button "Publish" at bounding box center [1147, 55] width 46 height 20
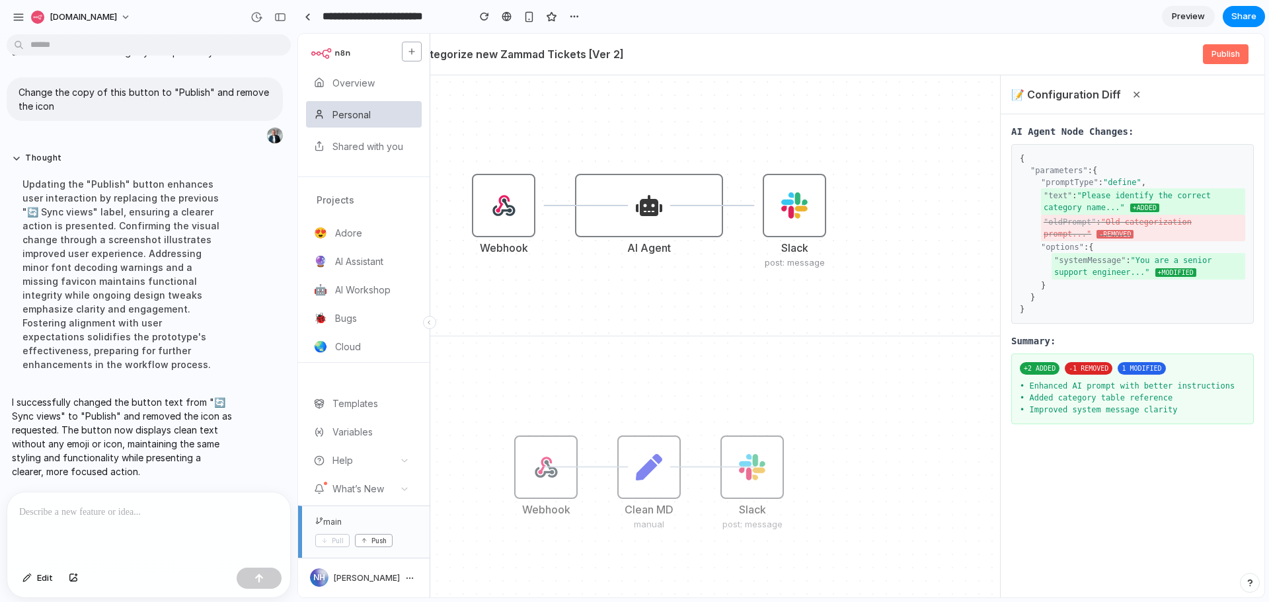
click at [74, 524] on div at bounding box center [148, 528] width 283 height 70
click at [311, 17] on link at bounding box center [308, 17] width 20 height 20
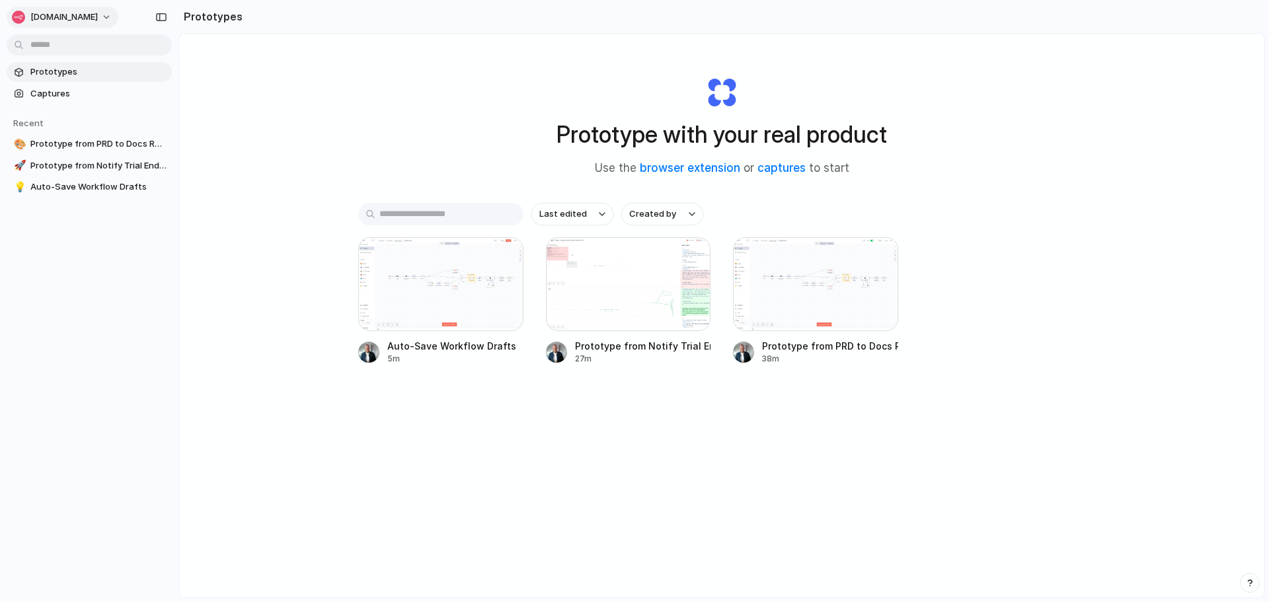
click at [57, 15] on span "n8n.io" at bounding box center [63, 17] width 67 height 13
click at [85, 56] on li "Settings" at bounding box center [64, 46] width 110 height 21
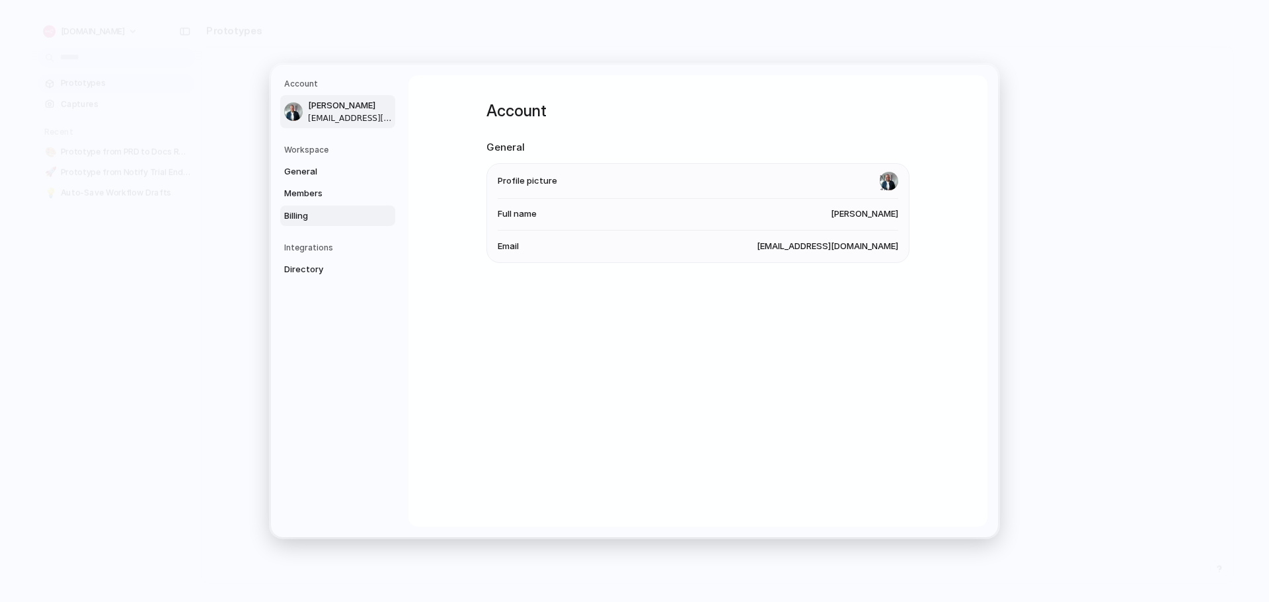
click at [309, 212] on span "Billing" at bounding box center [326, 216] width 85 height 13
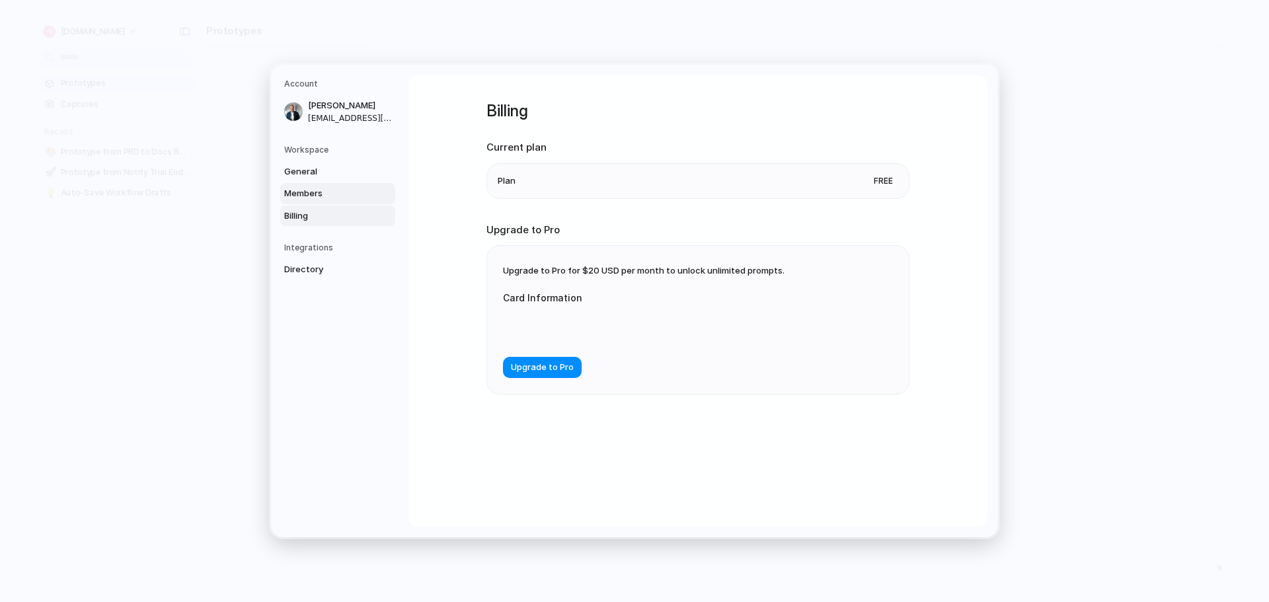
click at [314, 195] on span "Members" at bounding box center [326, 193] width 85 height 13
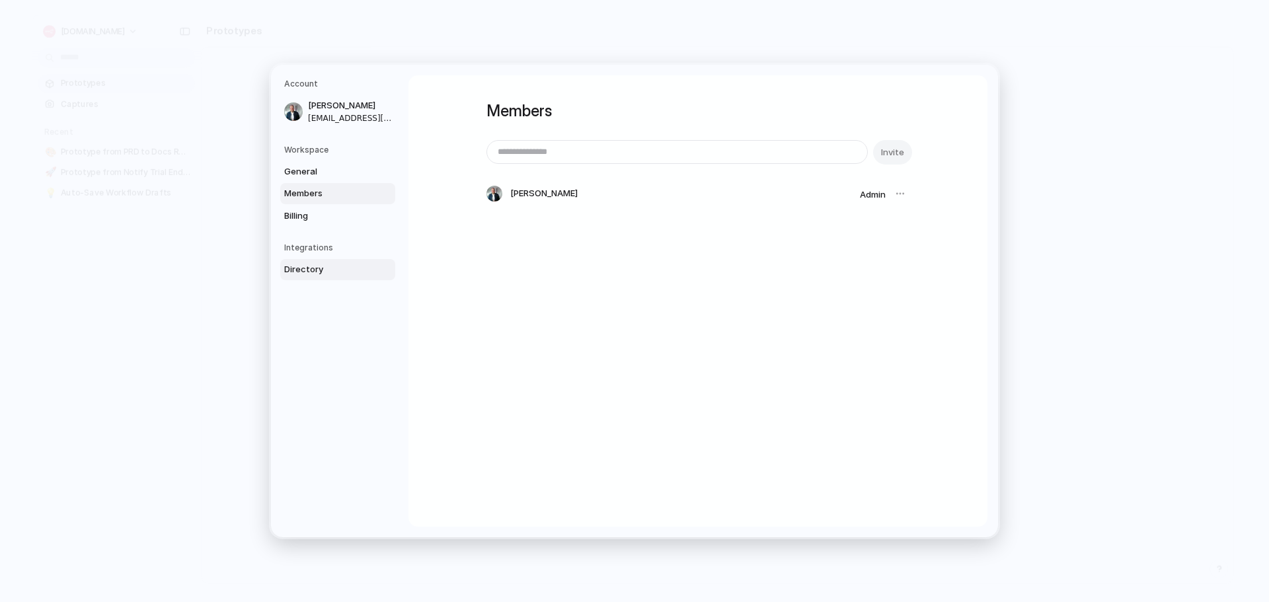
click at [291, 266] on span "Directory" at bounding box center [326, 269] width 85 height 13
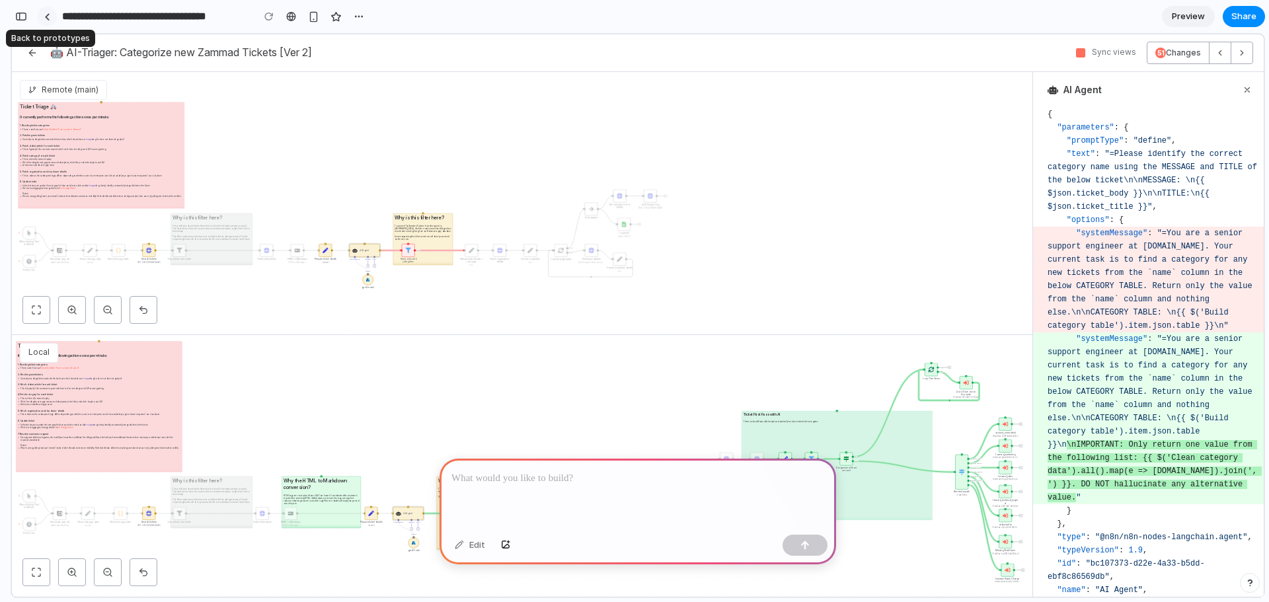
click at [53, 17] on link at bounding box center [47, 17] width 20 height 20
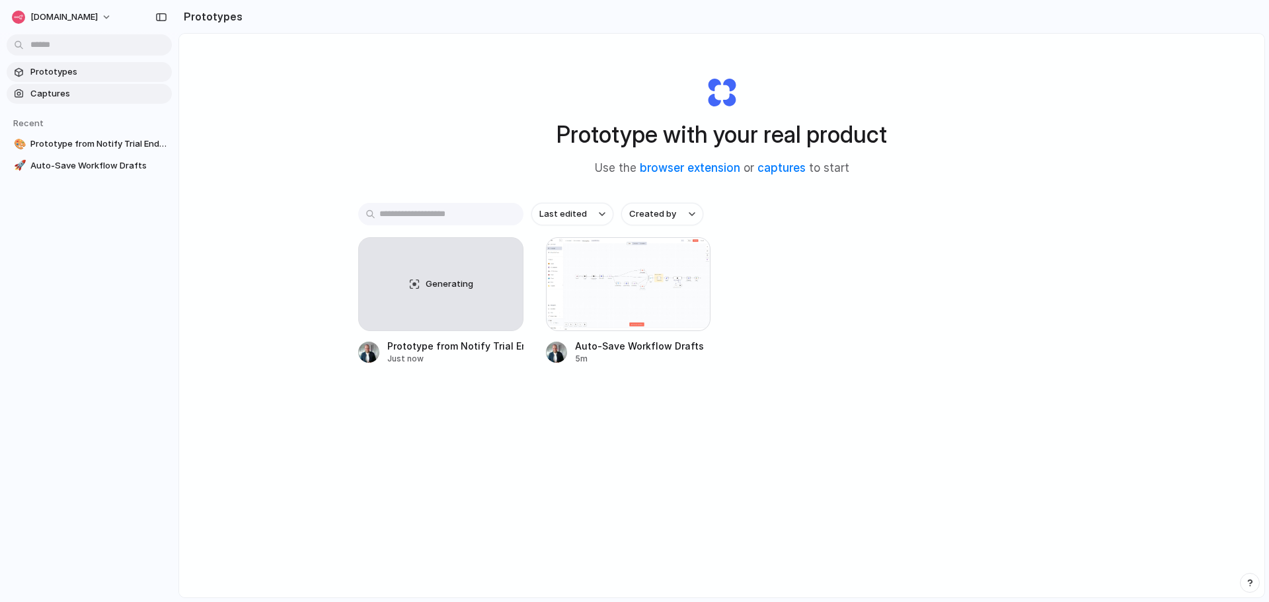
click at [51, 96] on span "Captures" at bounding box center [98, 93] width 136 height 13
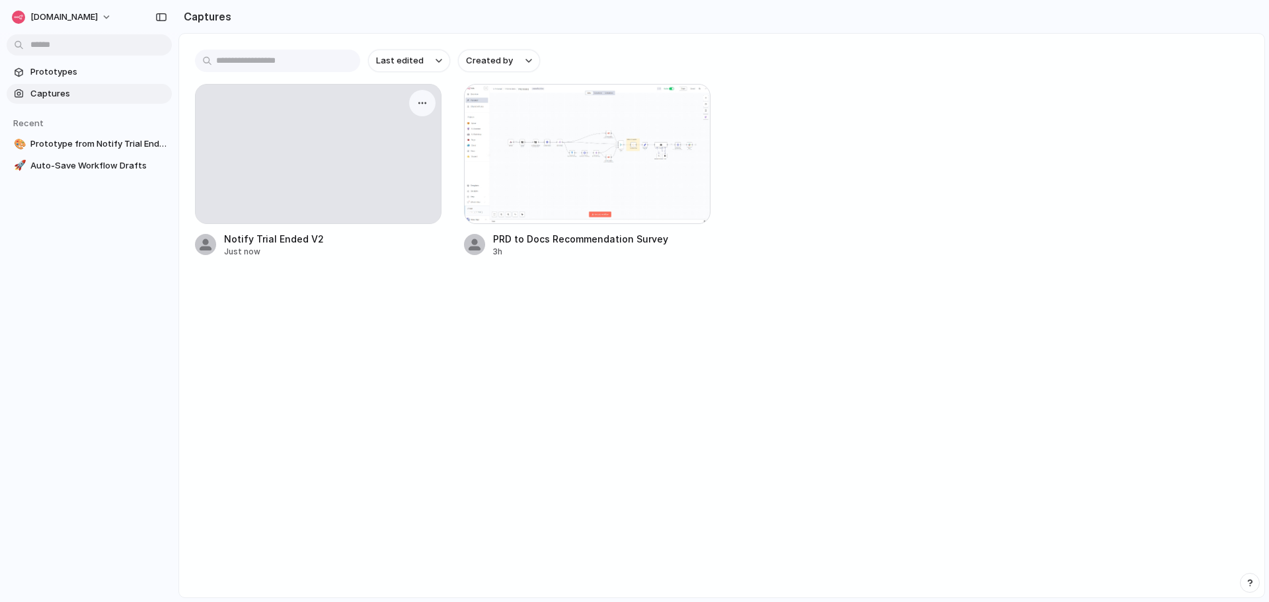
click at [311, 165] on div at bounding box center [318, 154] width 245 height 139
click at [74, 80] on link "Prototypes" at bounding box center [89, 72] width 165 height 20
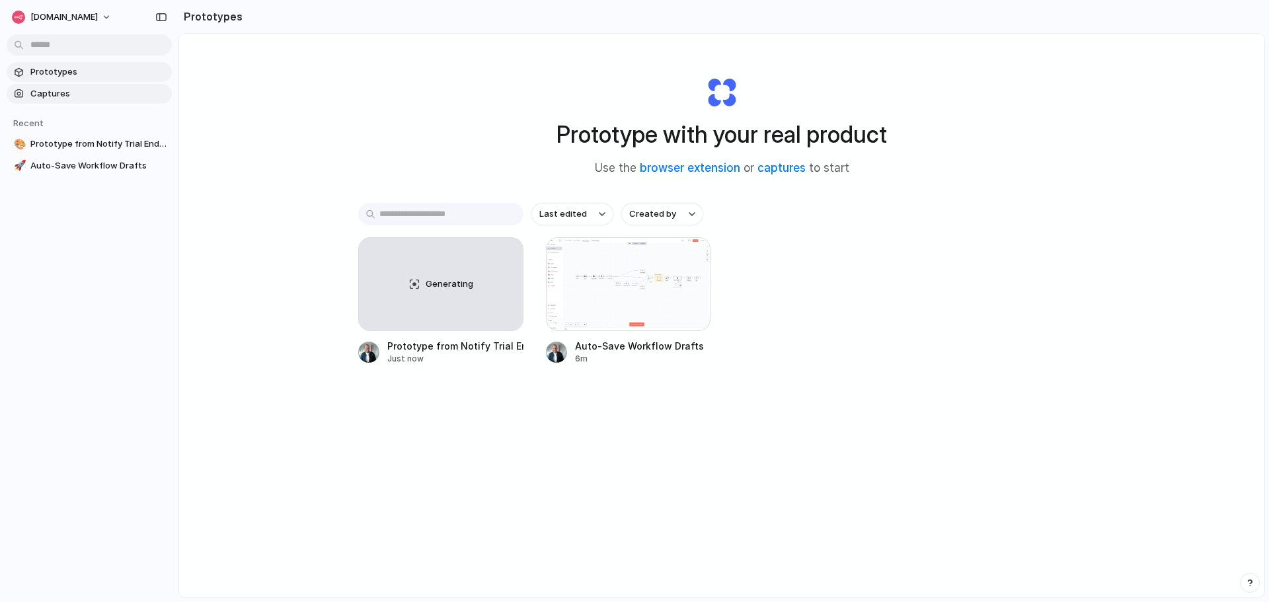
click at [50, 95] on span "Captures" at bounding box center [98, 93] width 136 height 13
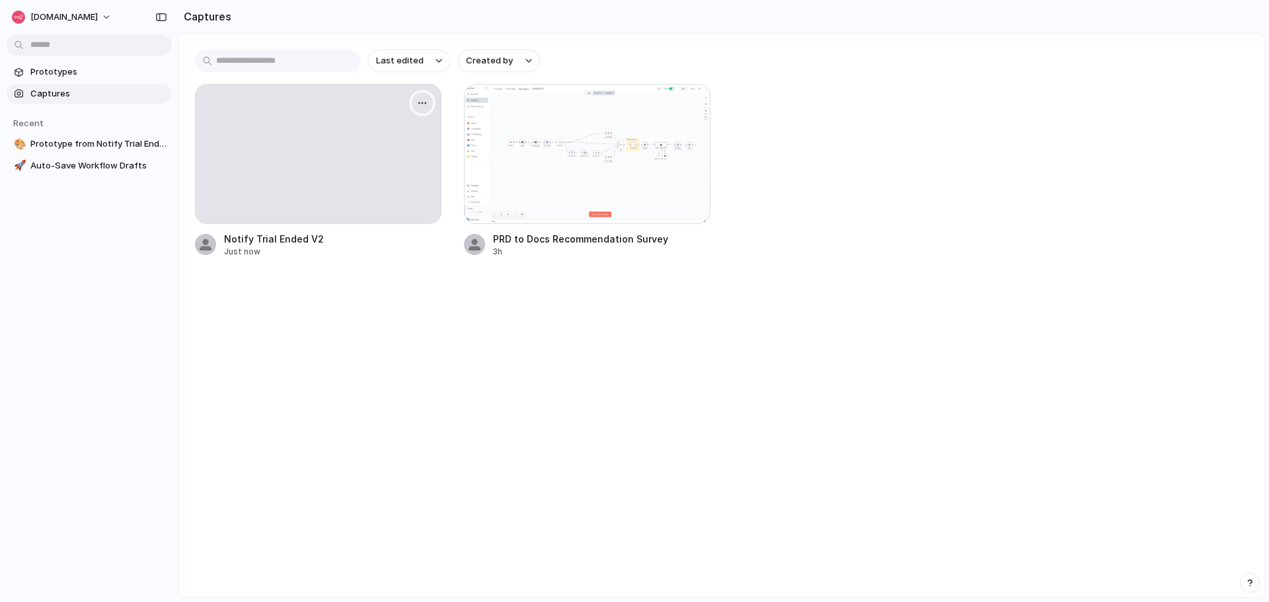
click at [424, 109] on button "button" at bounding box center [422, 103] width 21 height 21
click at [558, 167] on div "Create prototype Rename Copy link Open original page Delete" at bounding box center [634, 301] width 1269 height 602
click at [554, 167] on div at bounding box center [587, 154] width 247 height 140
click at [102, 167] on span "Prototype from Notify Trial Ended V2" at bounding box center [98, 165] width 136 height 13
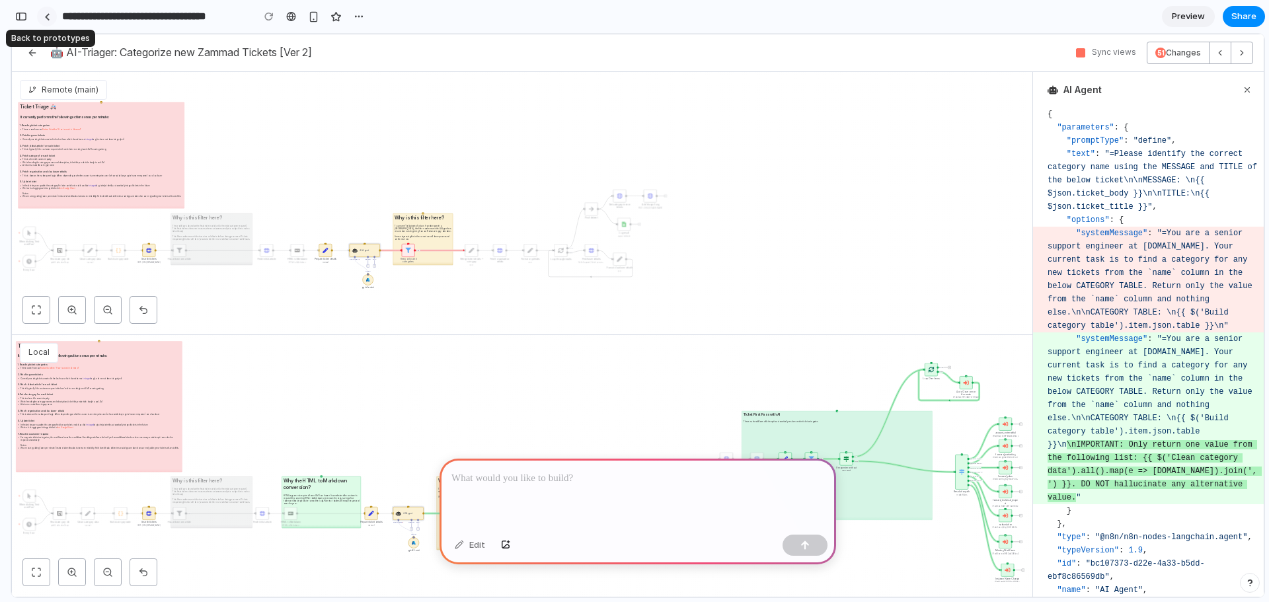
click at [50, 20] on link at bounding box center [47, 17] width 20 height 20
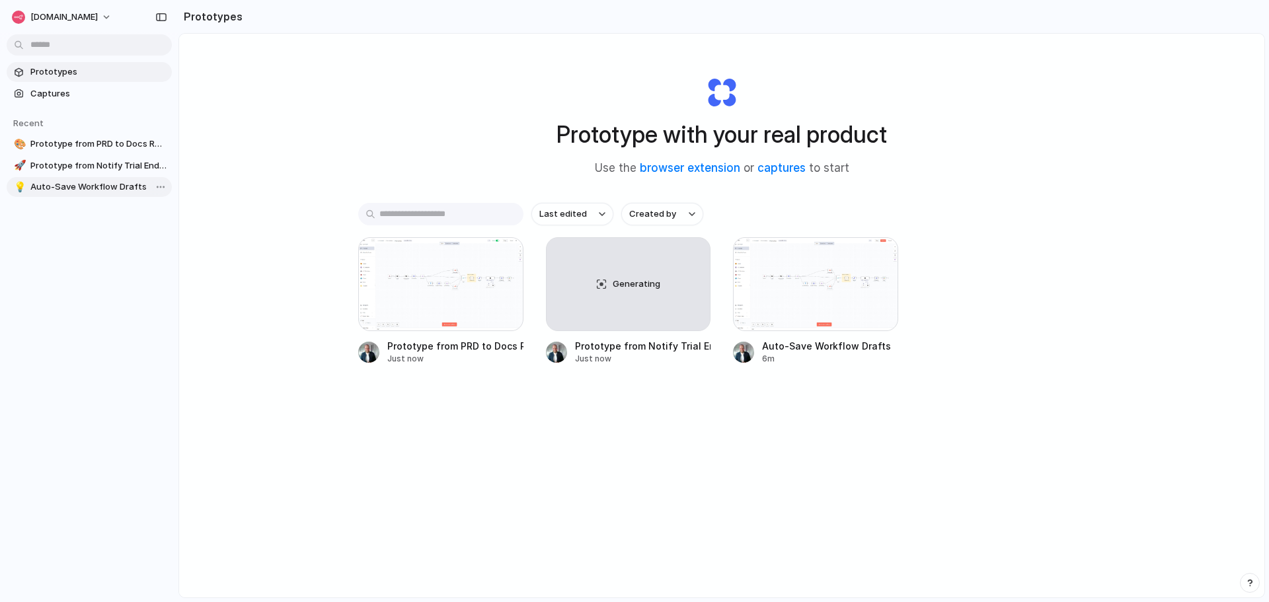
click at [70, 186] on span "Auto-Save Workflow Drafts" at bounding box center [98, 186] width 136 height 13
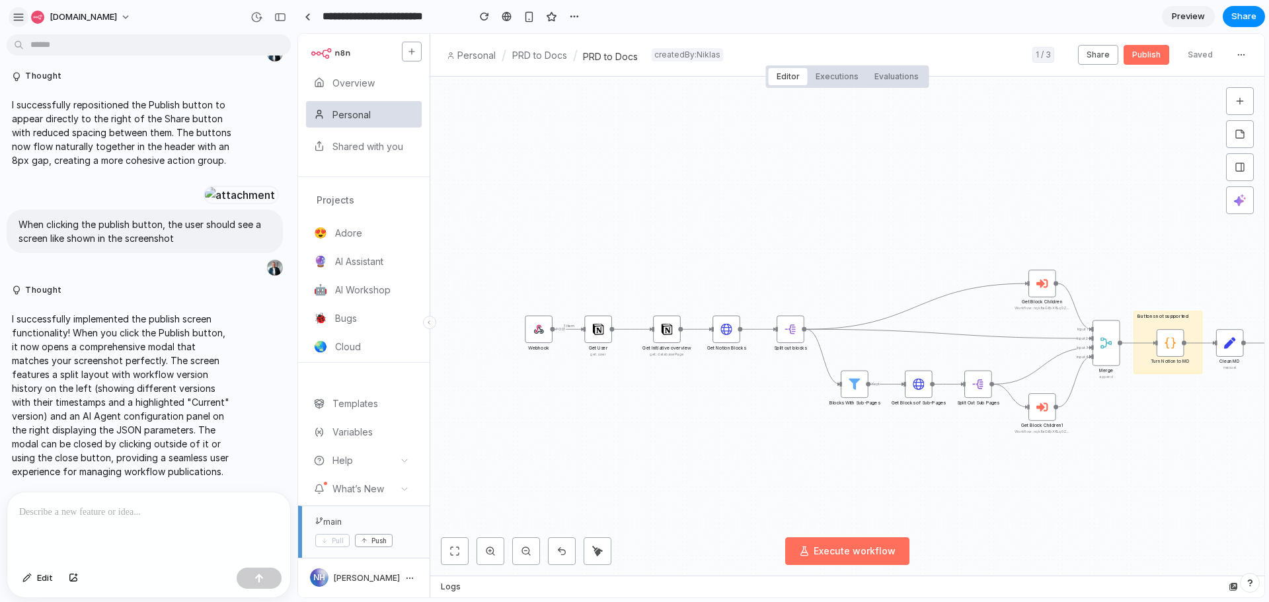
click at [19, 13] on div "button" at bounding box center [19, 17] width 12 height 12
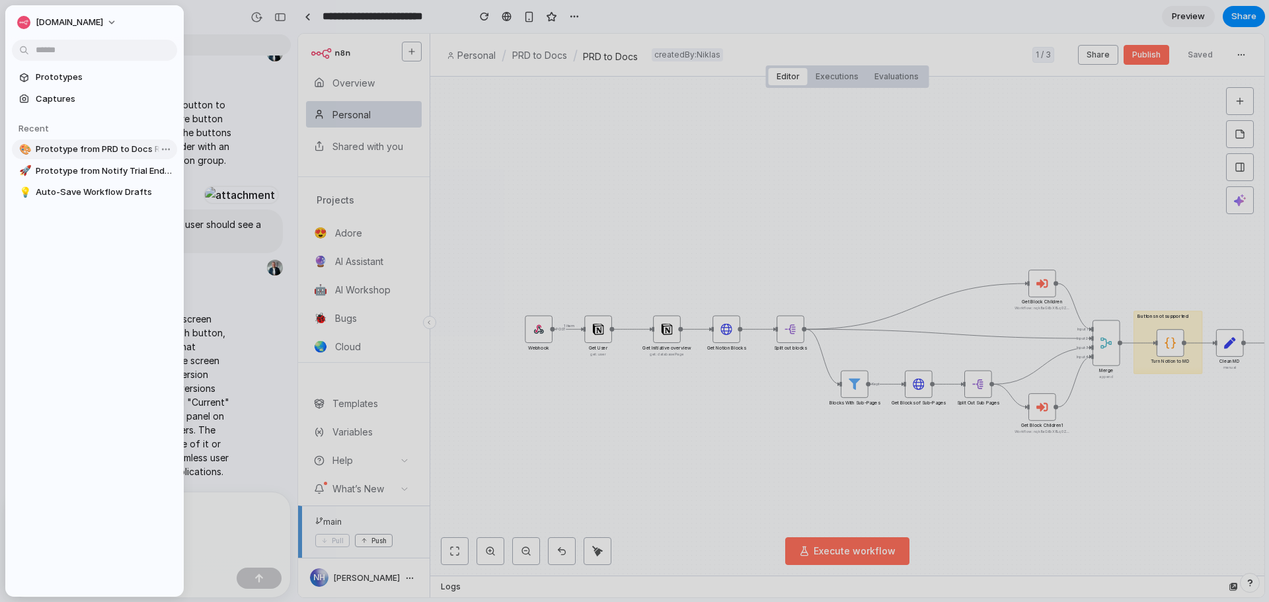
click at [130, 149] on span "Prototype from PRD to Docs Recommendation Survey" at bounding box center [104, 149] width 136 height 13
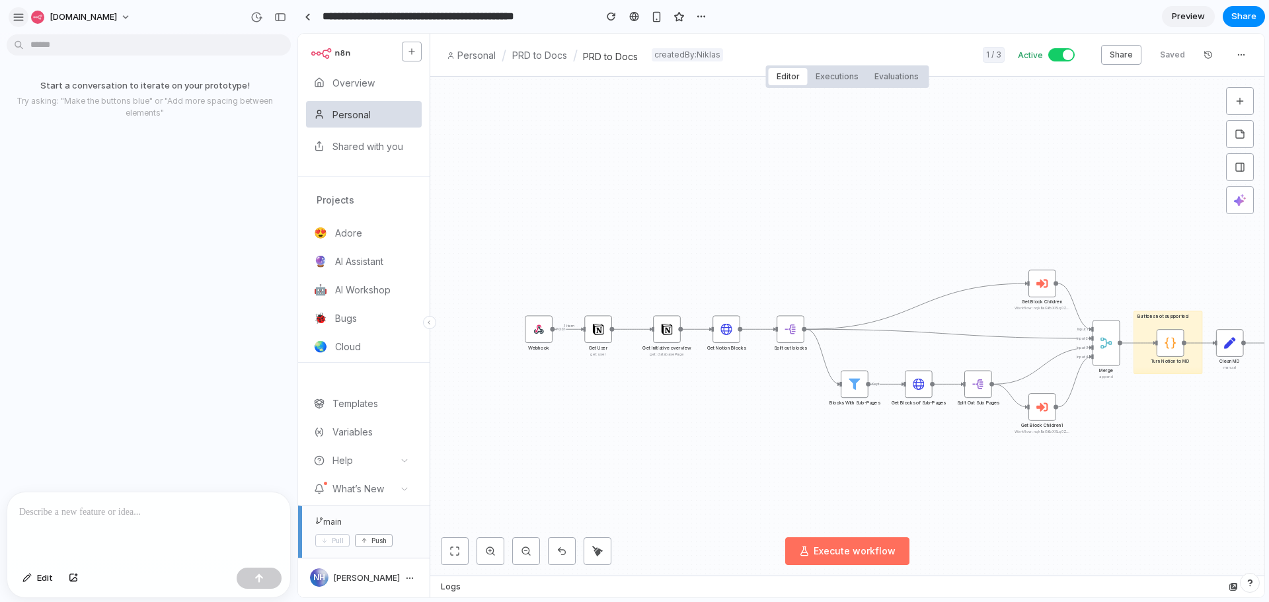
click at [10, 11] on button "button" at bounding box center [19, 17] width 20 height 20
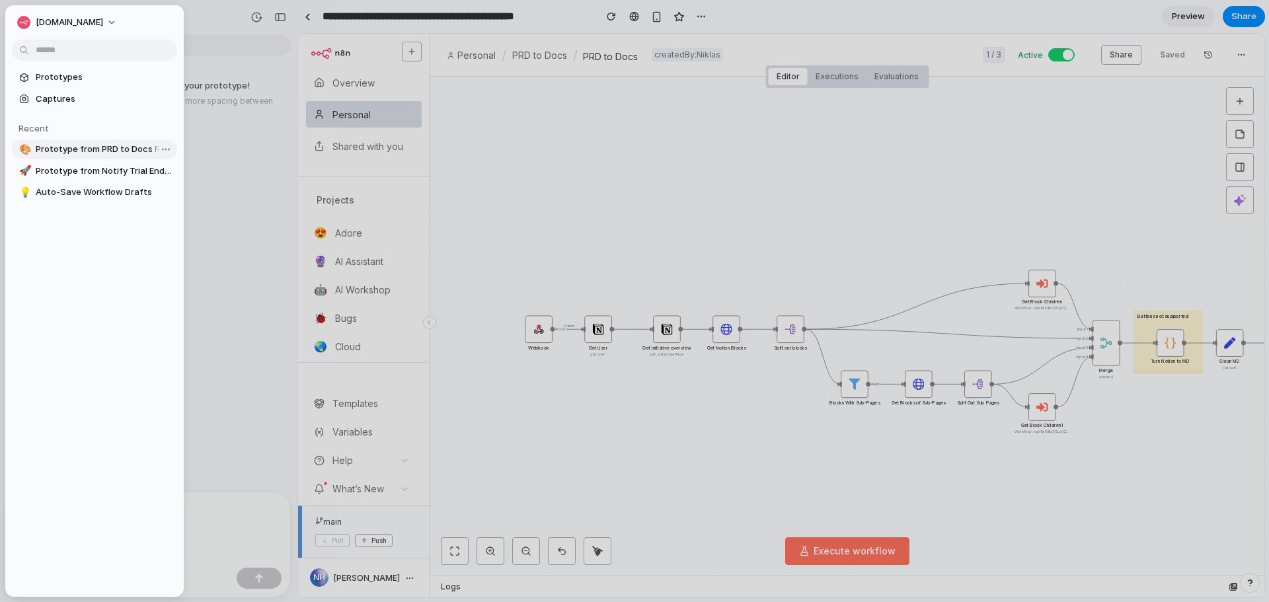
click at [169, 149] on link "🎨 Prototype from PRD to Docs Recommendation Survey" at bounding box center [94, 150] width 165 height 20
click at [168, 149] on body "**********" at bounding box center [634, 301] width 1269 height 602
click at [186, 224] on span "Delete" at bounding box center [182, 218] width 28 height 13
click at [101, 152] on span "Prototype from PRD to Docs Recommendation Survey" at bounding box center [104, 149] width 136 height 13
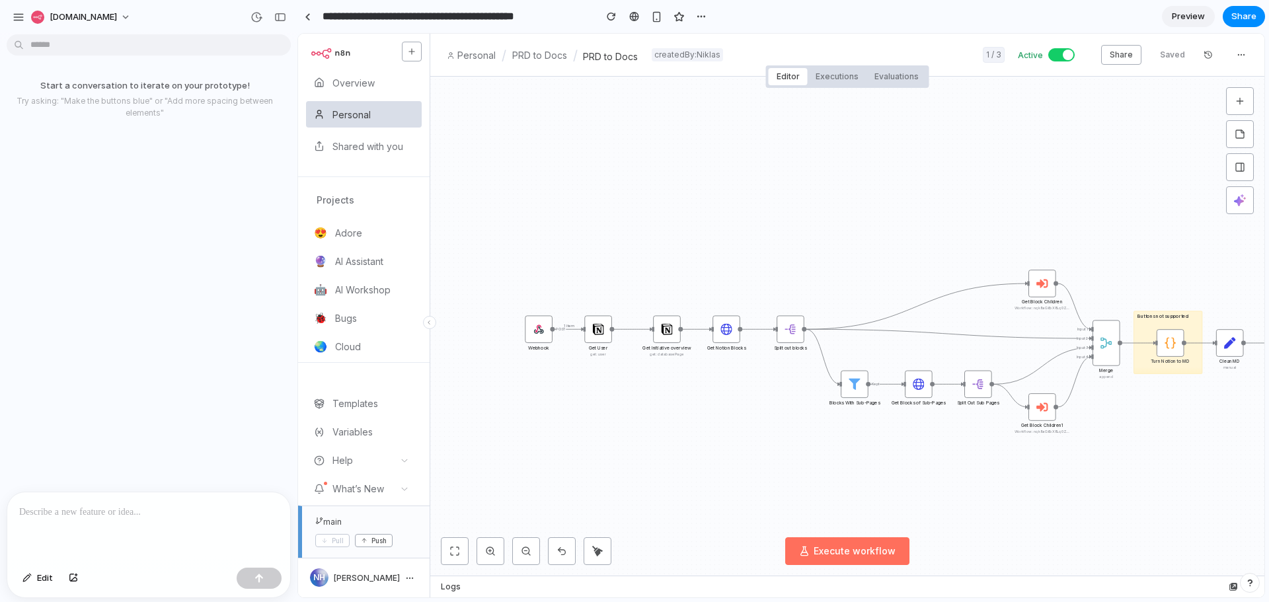
click at [81, 517] on div at bounding box center [148, 528] width 283 height 70
click at [22, 14] on div "button" at bounding box center [19, 17] width 12 height 12
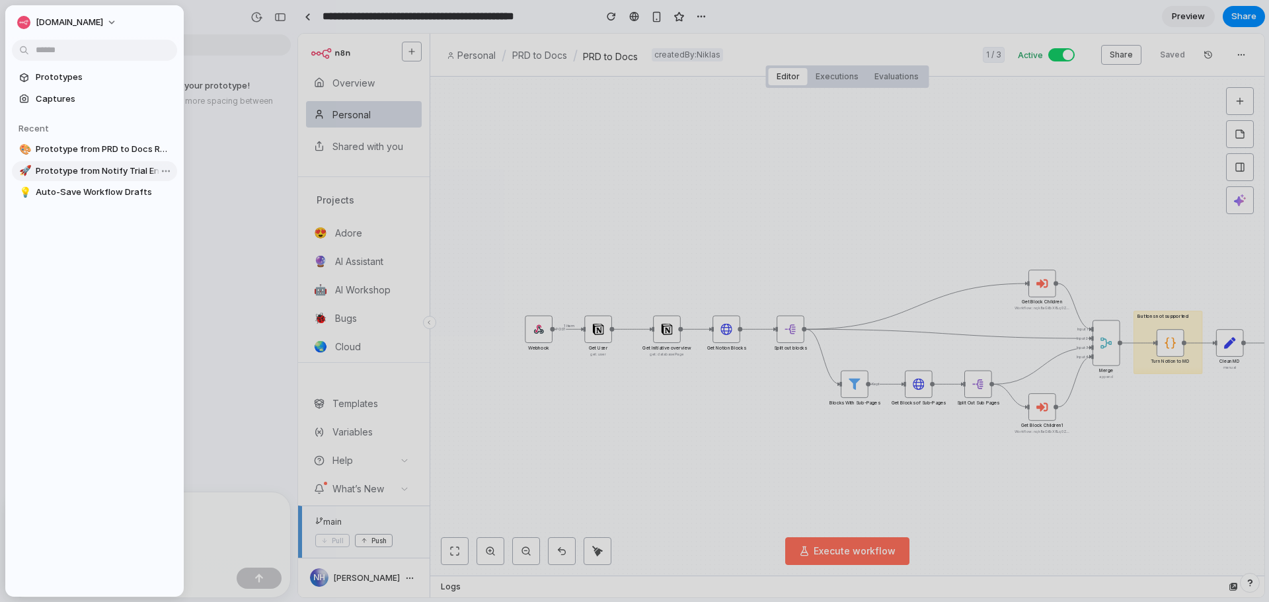
click at [61, 173] on span "Prototype from Notify Trial Ended V2" at bounding box center [104, 171] width 136 height 13
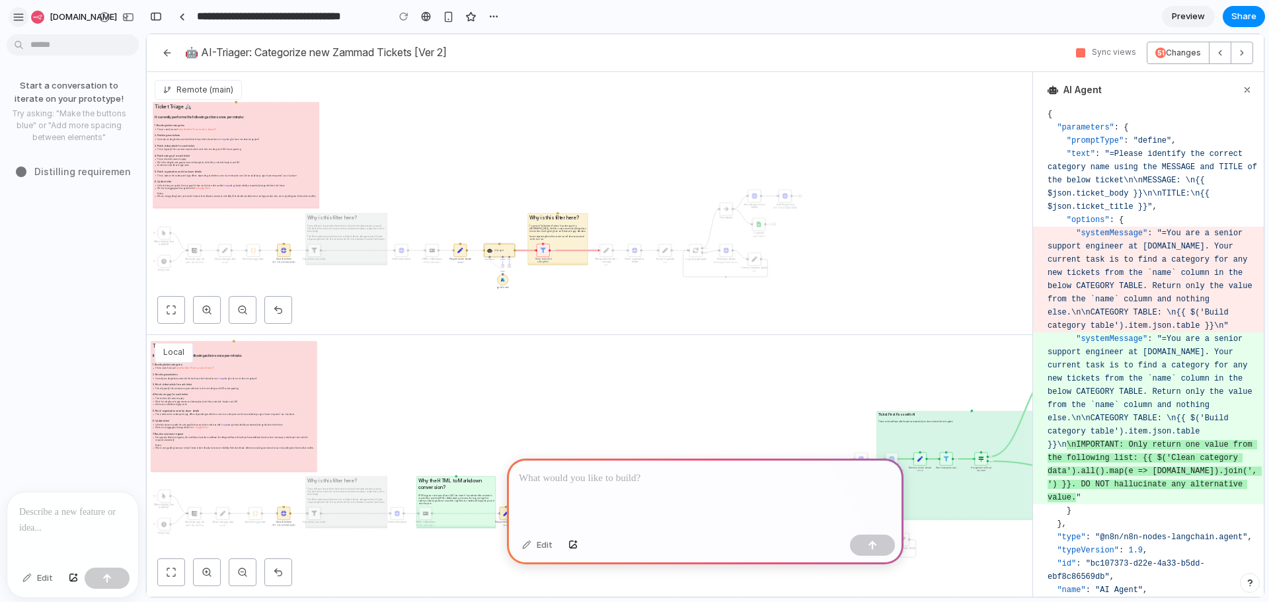
click at [19, 15] on div "button" at bounding box center [19, 17] width 12 height 12
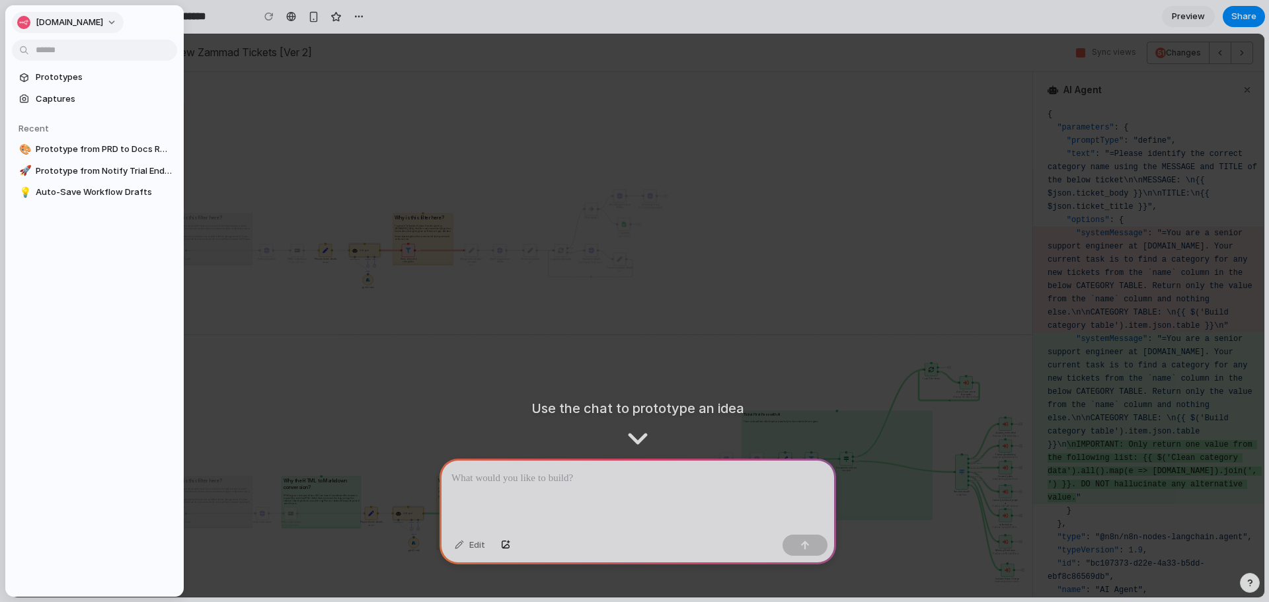
click at [18, 15] on button "n8n.io" at bounding box center [68, 22] width 112 height 21
click at [278, 77] on div "Settings Invite members Change theme Sign out" at bounding box center [634, 301] width 1269 height 602
click at [278, 77] on div at bounding box center [634, 301] width 1269 height 602
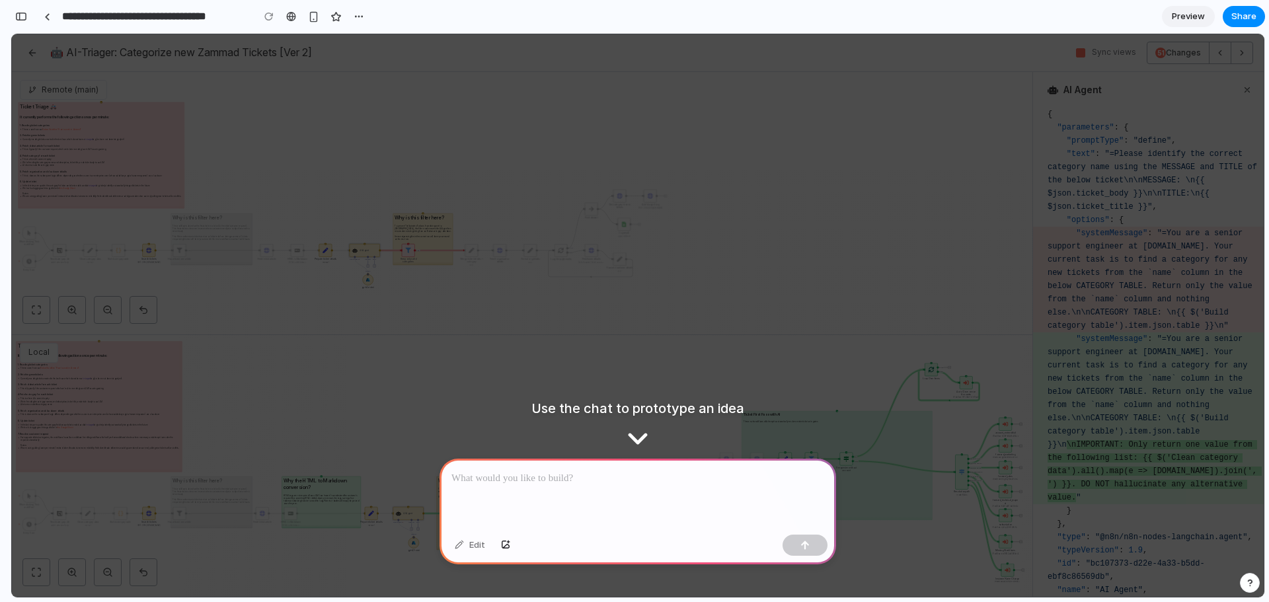
click at [481, 301] on div "Ticket Triage 🚑 It currently performs the following actions once per minute: 1.…" at bounding box center [522, 203] width 1021 height 262
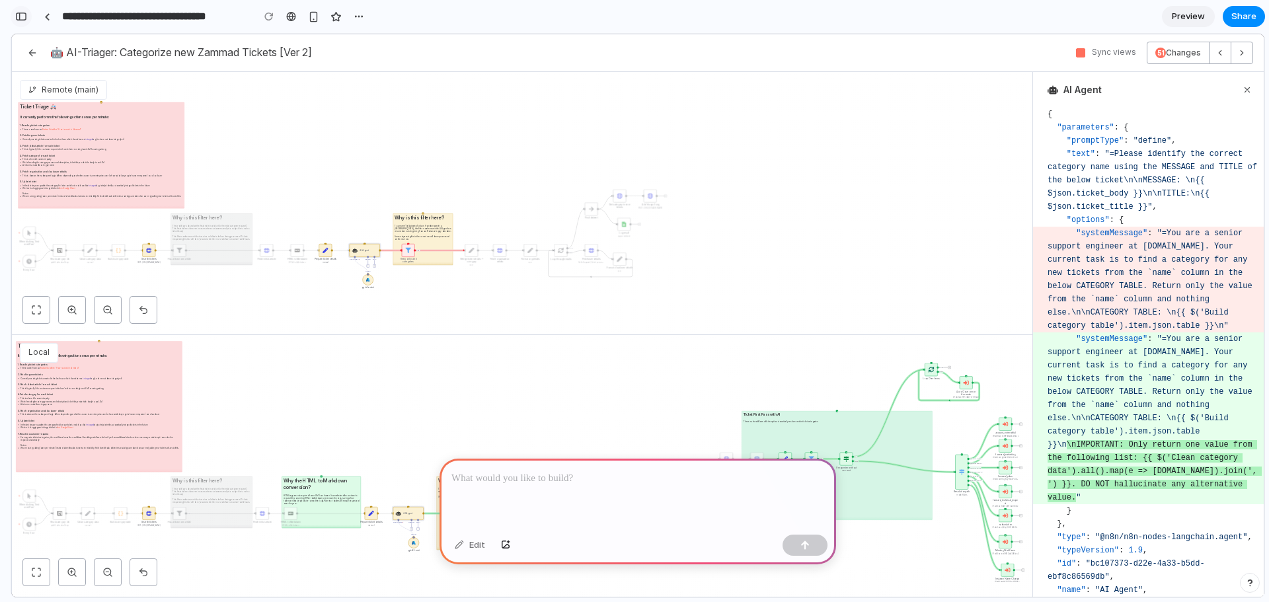
click at [16, 13] on div "button" at bounding box center [21, 16] width 12 height 9
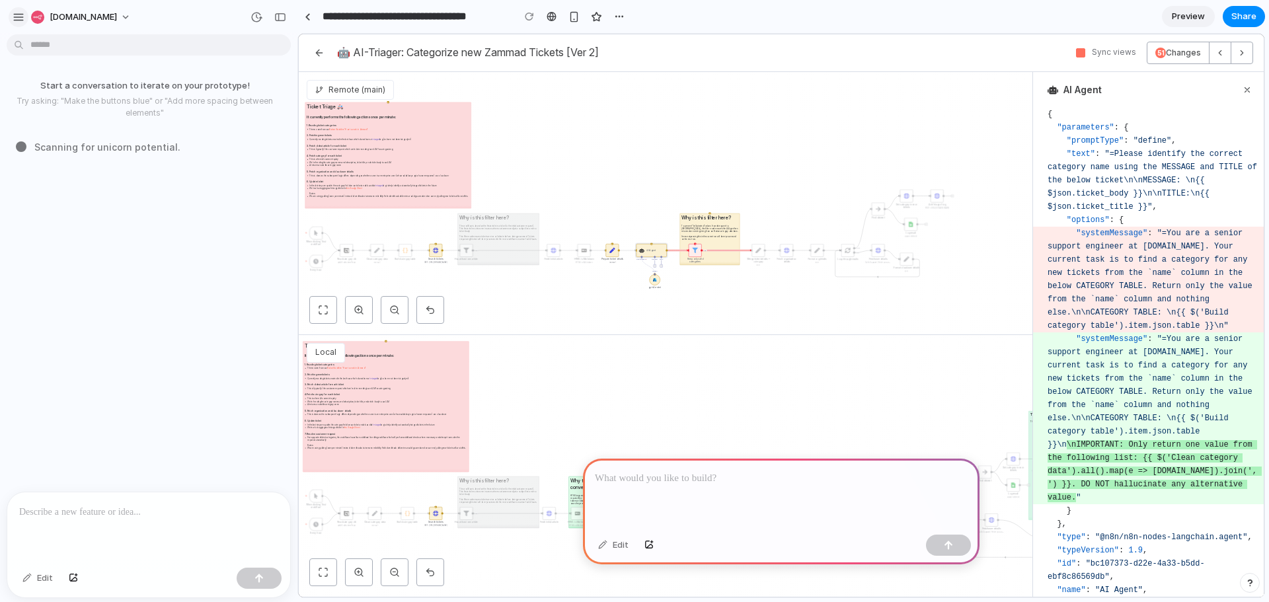
click at [19, 15] on div "button" at bounding box center [19, 17] width 12 height 12
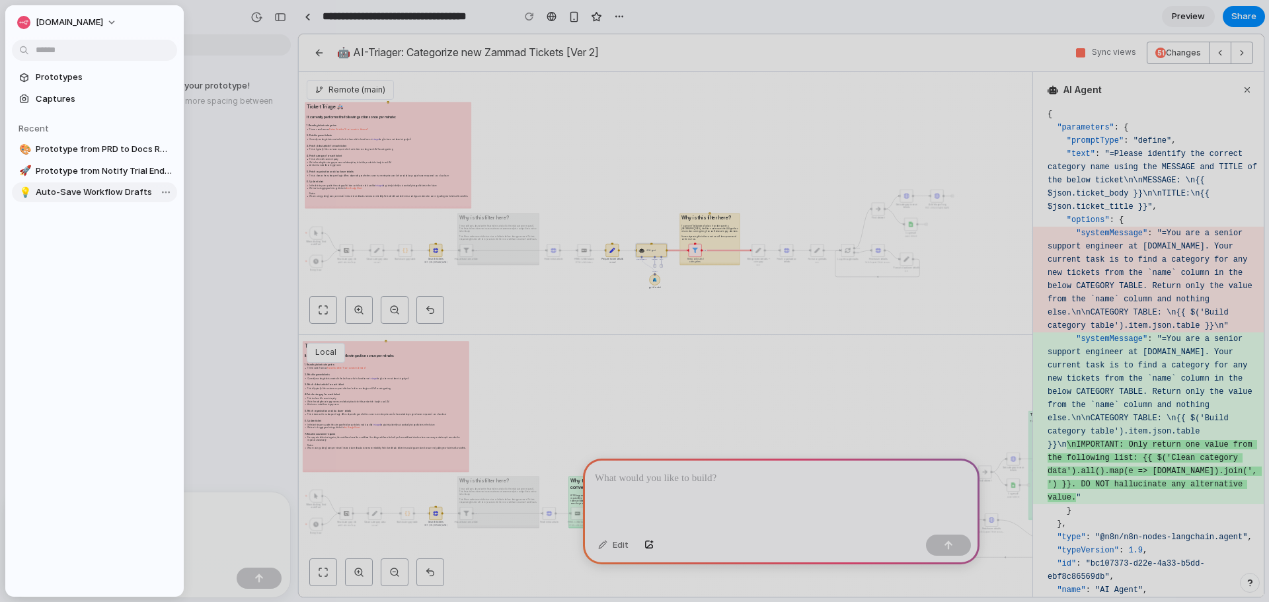
click at [62, 191] on span "Auto-Save Workflow Drafts" at bounding box center [104, 192] width 136 height 13
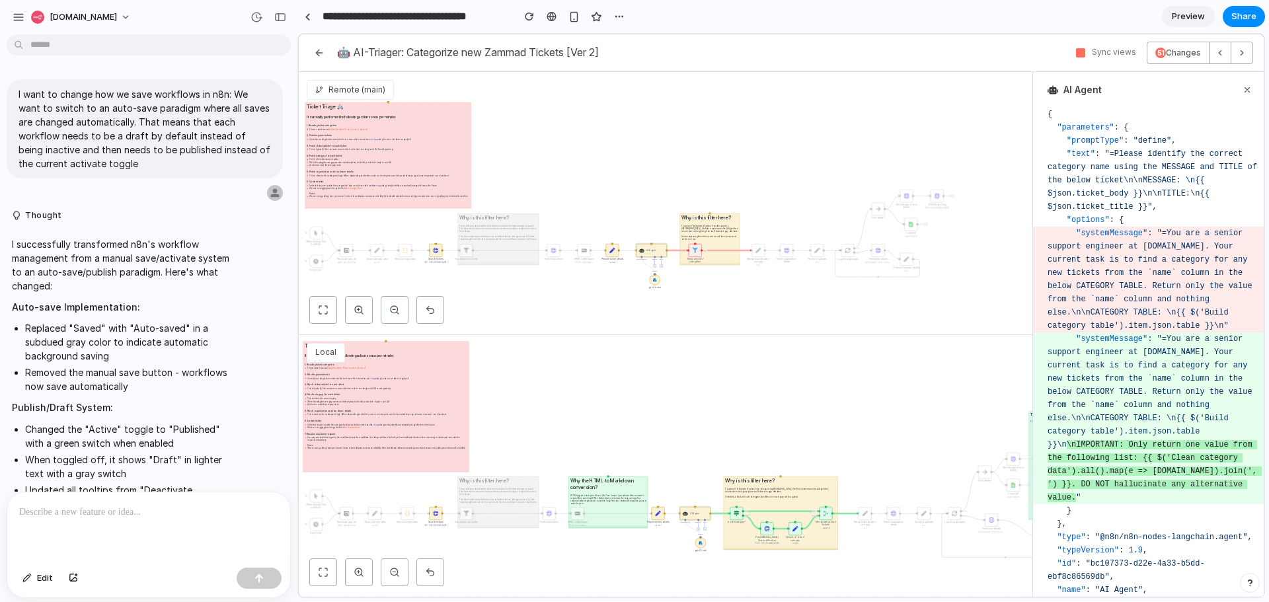
type input "**********"
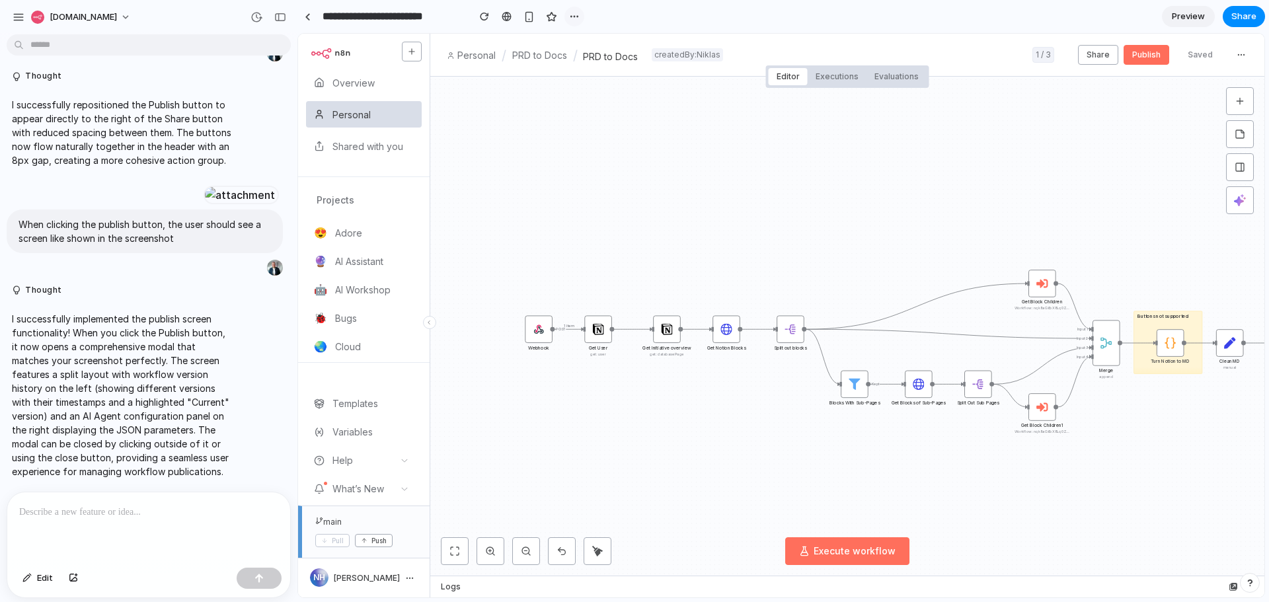
click at [567, 18] on button "button" at bounding box center [575, 17] width 20 height 20
click at [509, 17] on div "Duplicate Delete" at bounding box center [634, 301] width 1269 height 602
click at [1179, 20] on span "Preview" at bounding box center [1188, 16] width 33 height 13
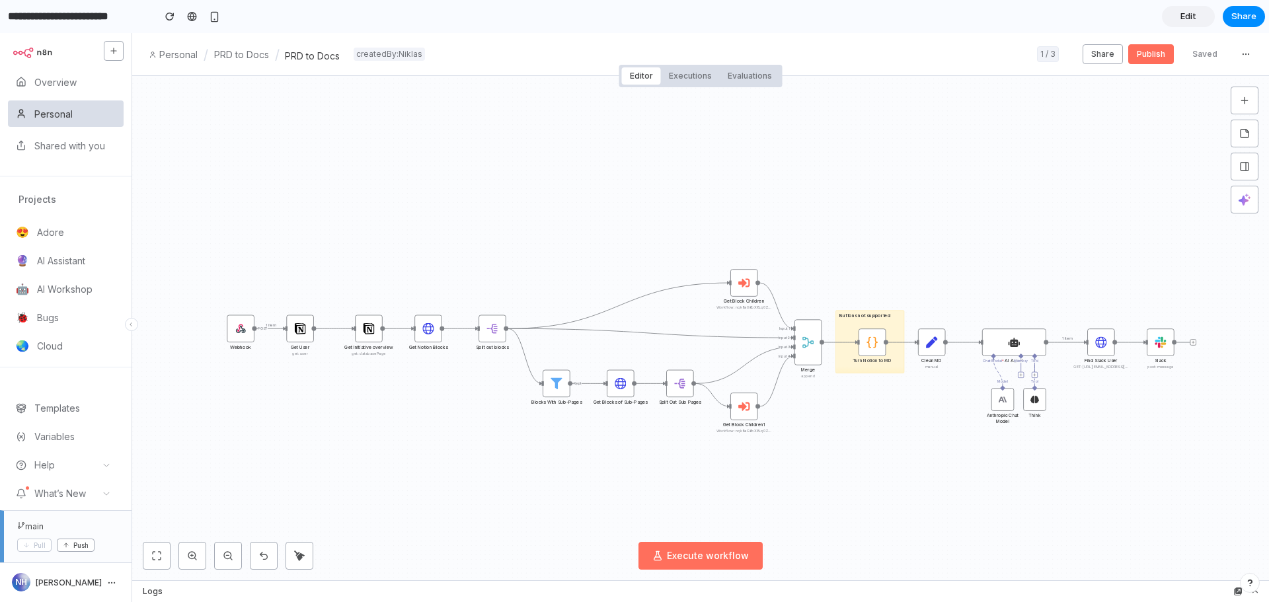
click at [1186, 13] on span "Edit" at bounding box center [1189, 16] width 16 height 13
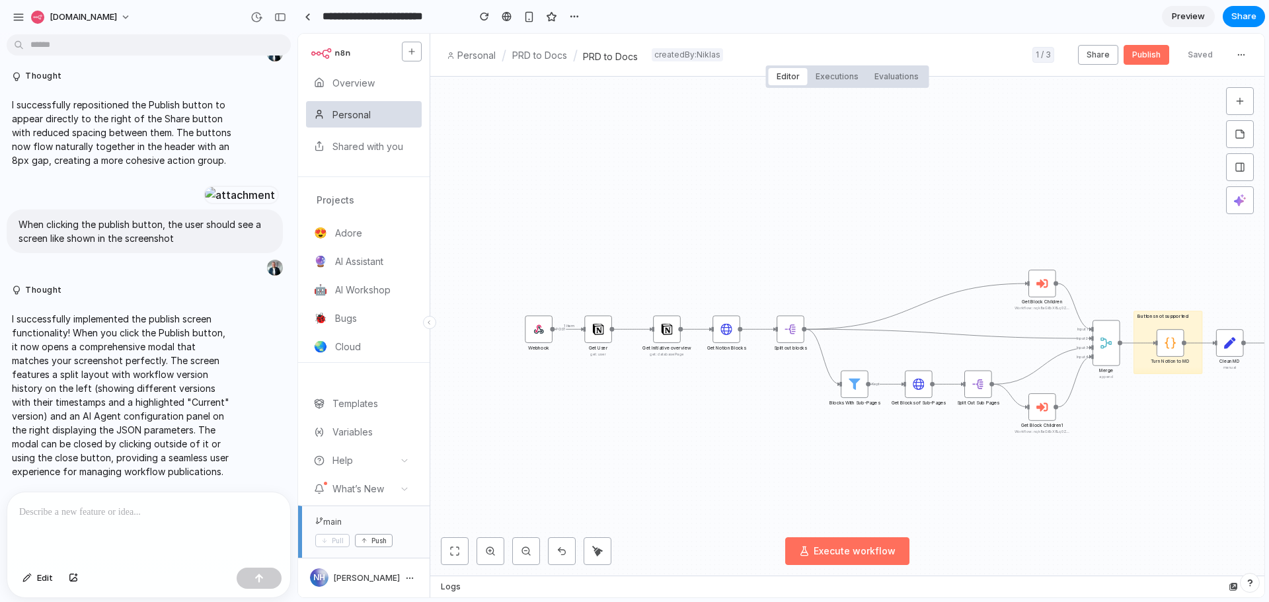
scroll to position [1470, 0]
click at [1150, 60] on button "Publish" at bounding box center [1147, 55] width 46 height 20
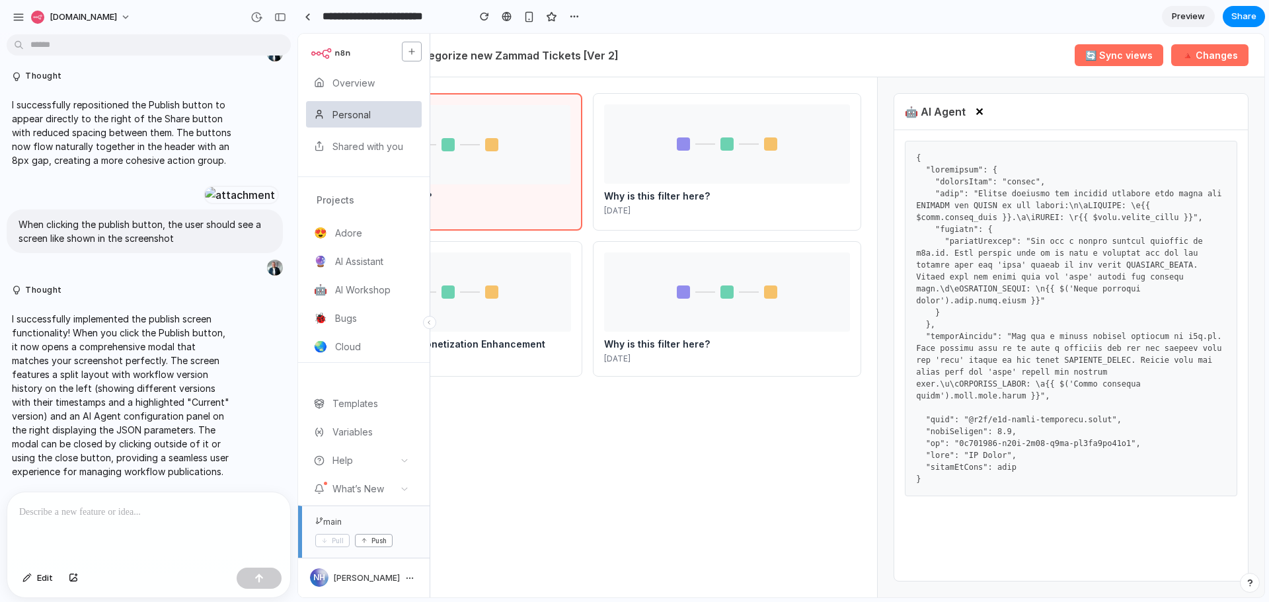
click at [115, 522] on div at bounding box center [148, 528] width 283 height 70
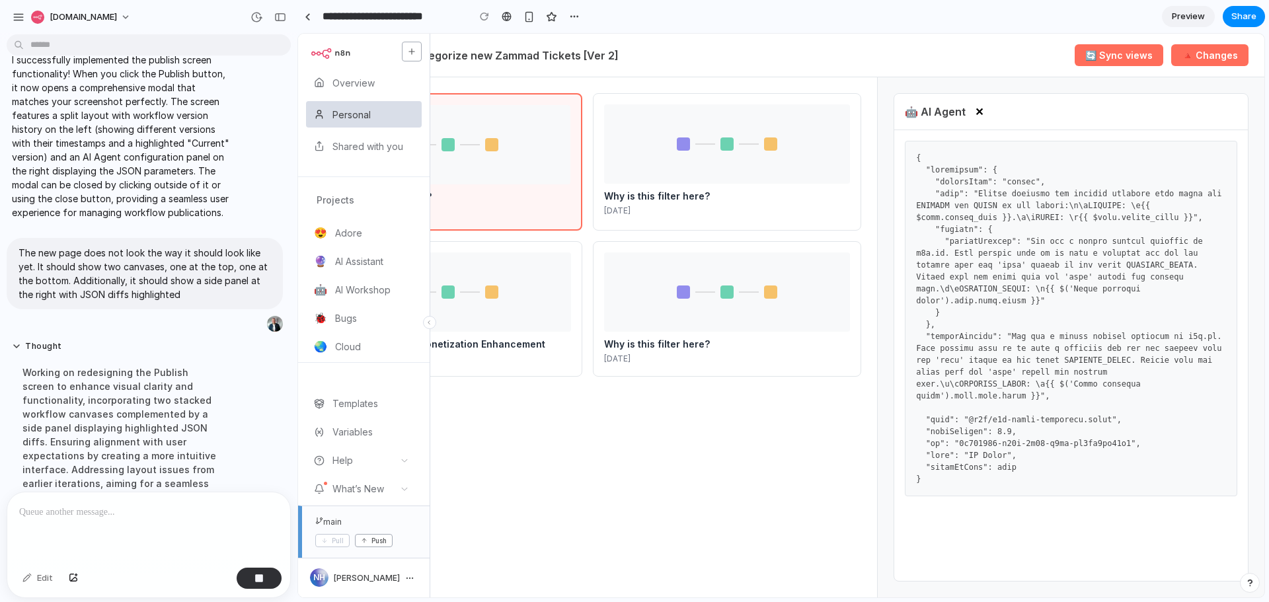
scroll to position [1863, 0]
